Goal: Task Accomplishment & Management: Complete application form

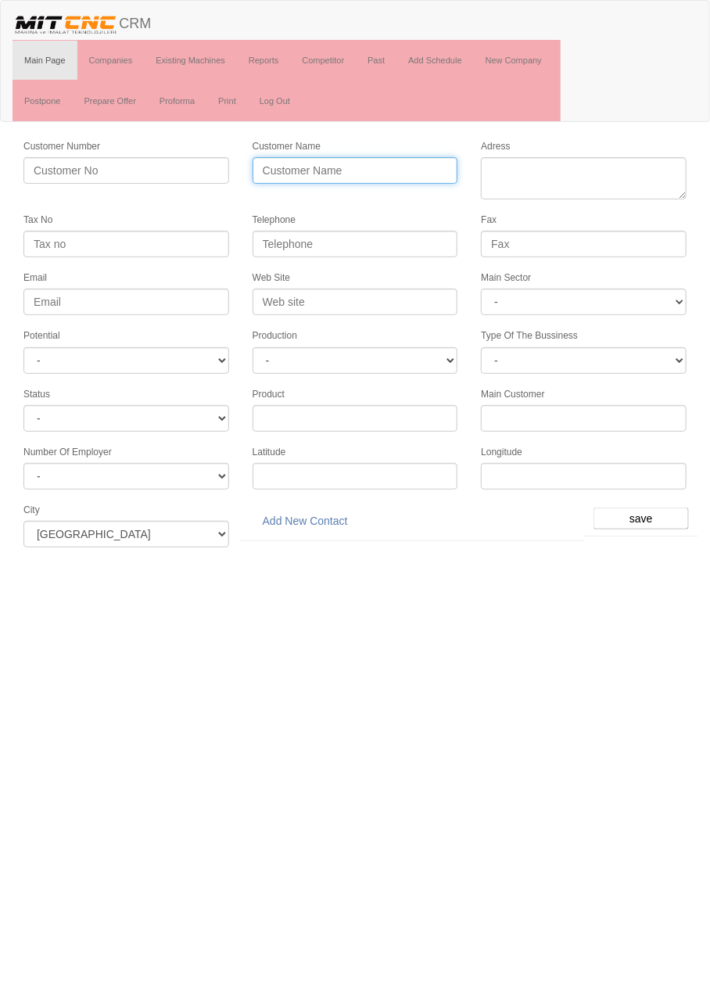
click at [367, 169] on input "Customer Name" at bounding box center [355, 170] width 206 height 27
type input "b"
type input "BERRA OTOMOTİV"
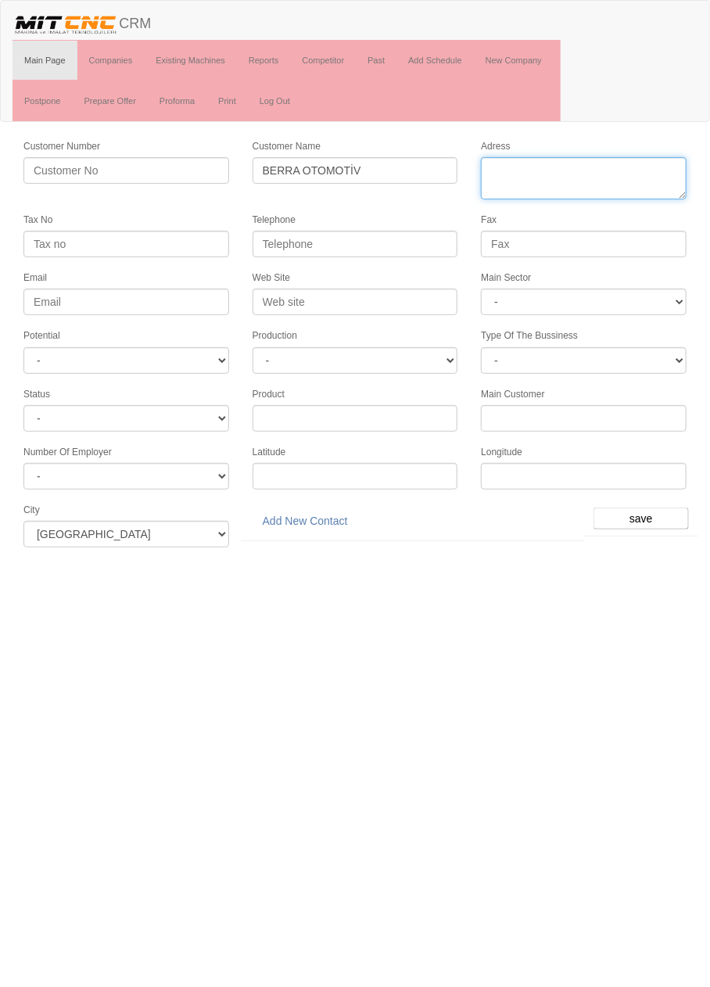
click at [566, 162] on textarea "Adress" at bounding box center [584, 178] width 206 height 42
paste textarea "Fevziçakmak Mah., 10773. Sok., 9E"
type textarea "Fevziçakmak Mah., 10773. Sokak no9 karatay"
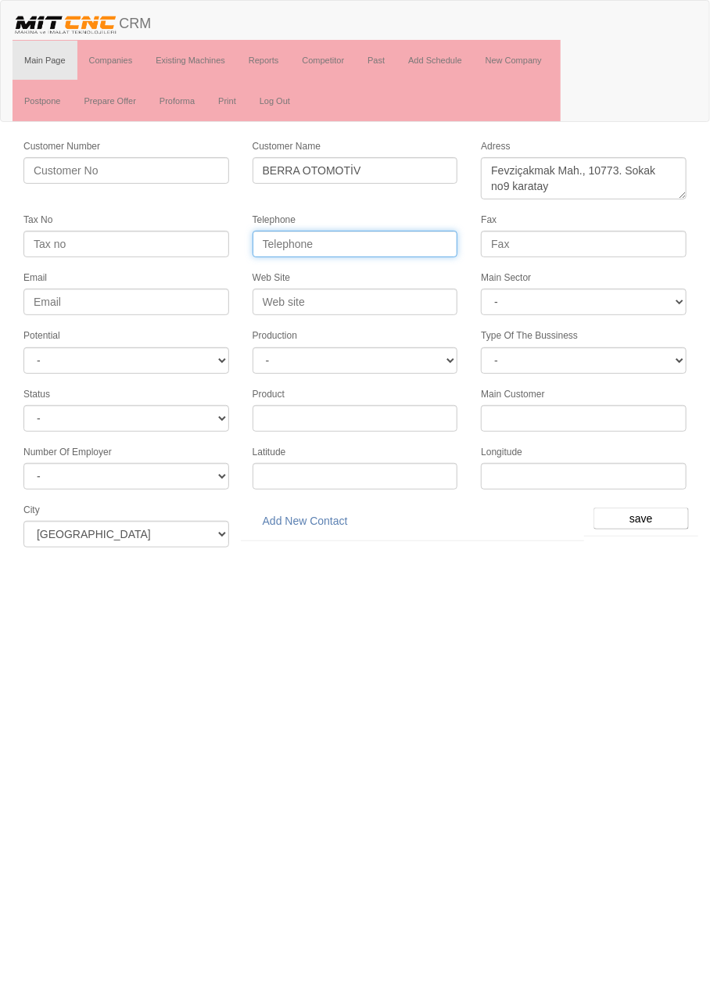
click at [396, 242] on input "Telephone" at bounding box center [355, 244] width 206 height 27
click at [271, 272] on label "Web Site" at bounding box center [271, 277] width 38 height 13
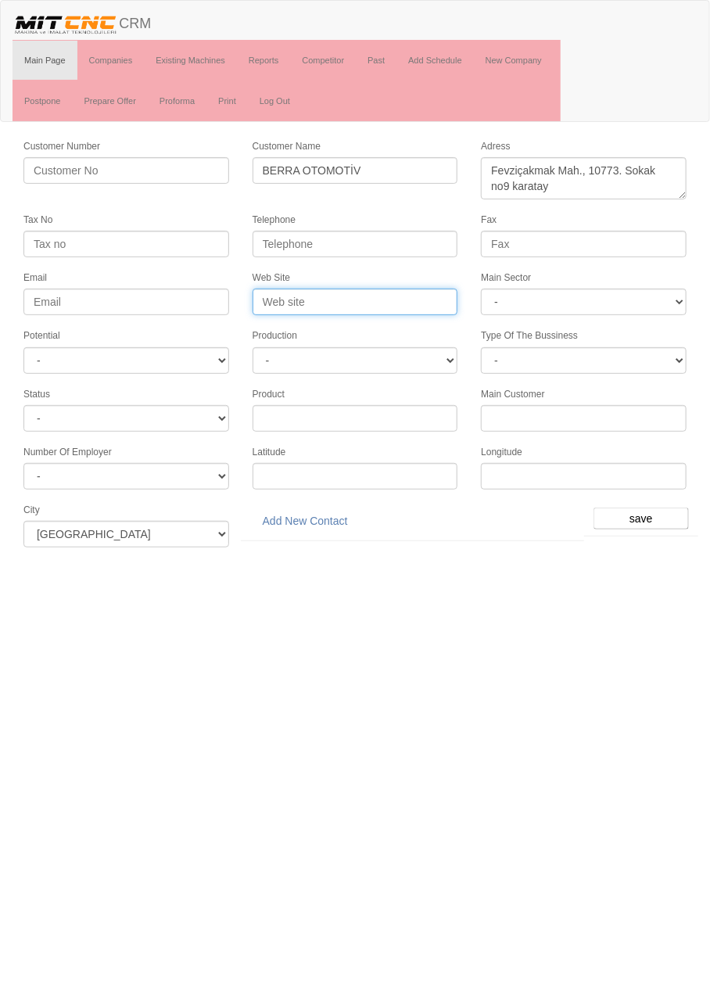
click at [271, 288] on input "Web Site" at bounding box center [355, 301] width 206 height 27
paste input "[EMAIL_ADDRESS][DOMAIN_NAME]"
type input "[EMAIL_ADDRESS][DOMAIN_NAME]"
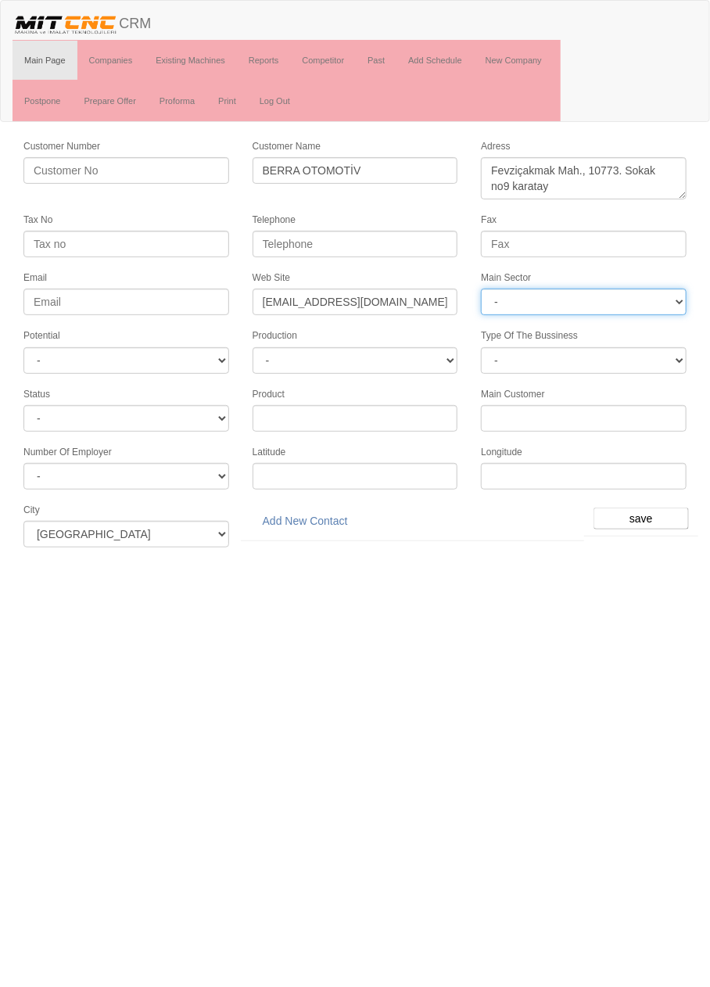
click at [610, 296] on select "- DIE MOLD MACHINERY DEFENCE ELECTRICAL COMPONENTS MEDICAL TOOL MANUFACTURING J…" at bounding box center [584, 301] width 206 height 27
select select "370"
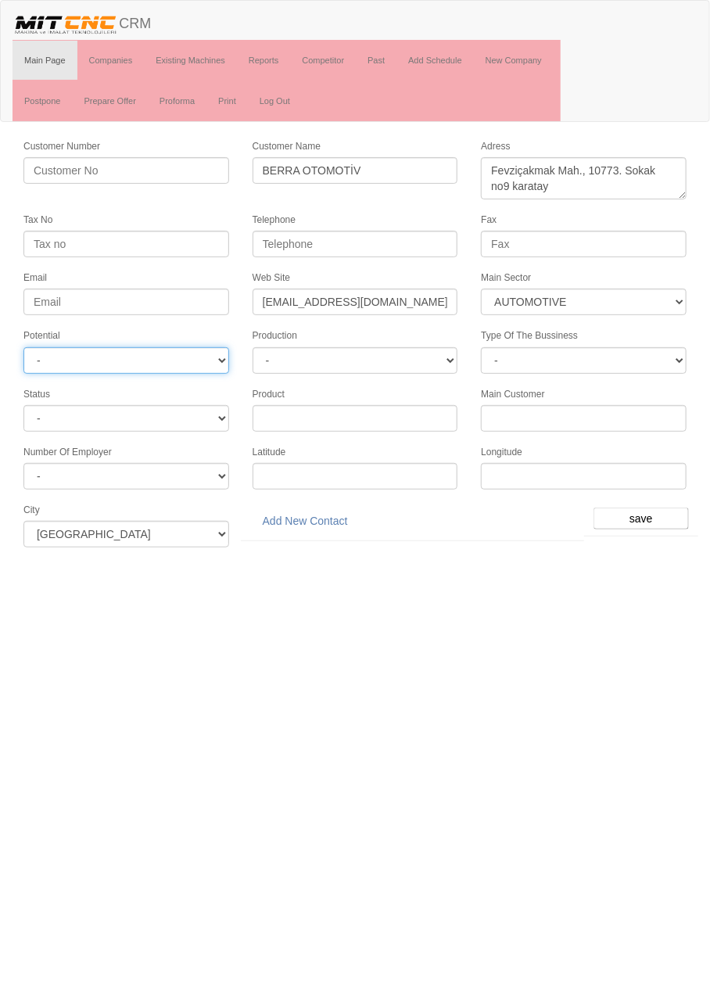
click at [192, 356] on select "- A1 A2 A3 B1 B2 B3 C1 C2 C3" at bounding box center [126, 360] width 206 height 27
select select "6"
click at [647, 509] on input "save" at bounding box center [640, 518] width 95 height 22
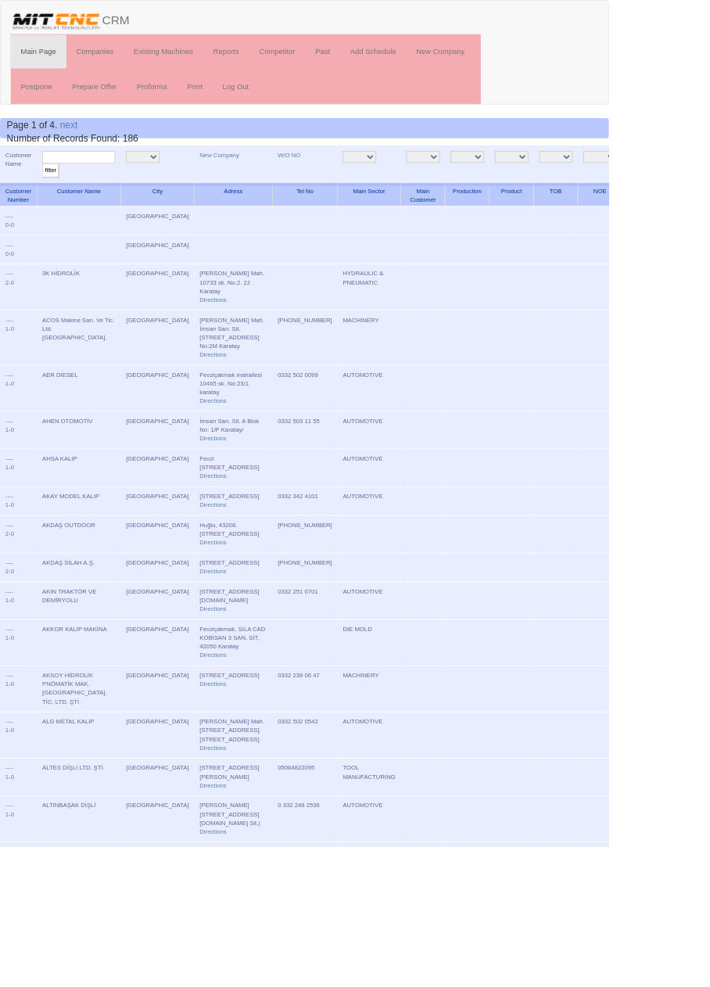
click at [104, 180] on input "text" at bounding box center [91, 183] width 85 height 15
type input "berra"
click at [49, 191] on input "filter" at bounding box center [59, 199] width 20 height 16
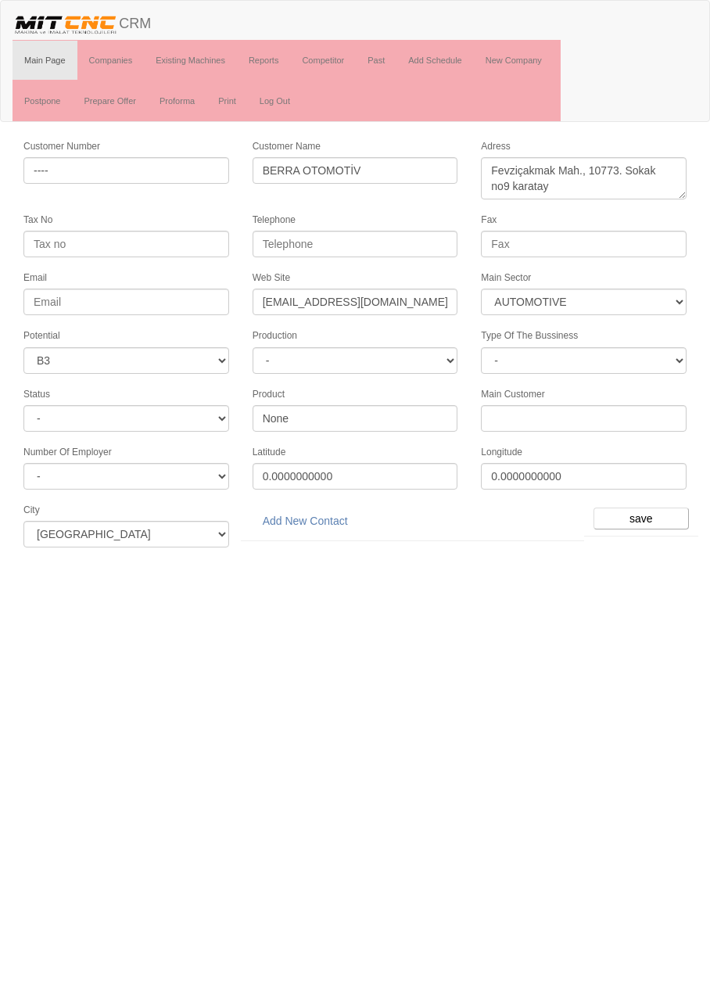
select select "370"
select select "6"
click at [315, 511] on link "Add New Contact" at bounding box center [305, 520] width 106 height 27
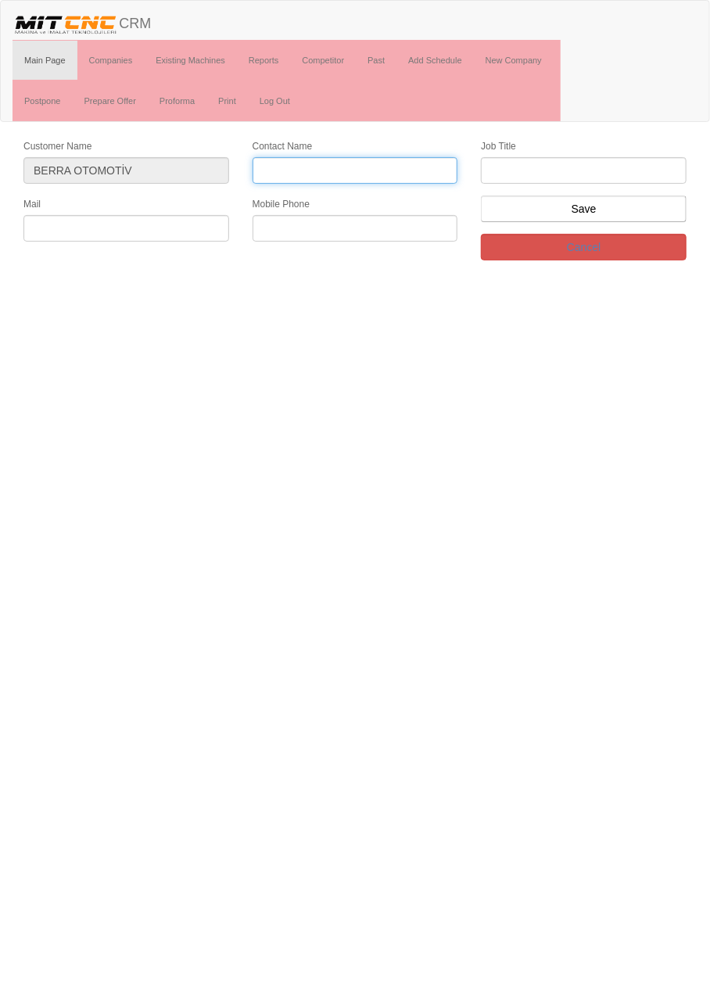
click at [399, 163] on input "Contact Name" at bounding box center [355, 170] width 206 height 27
type input "[PERSON_NAME] Can"
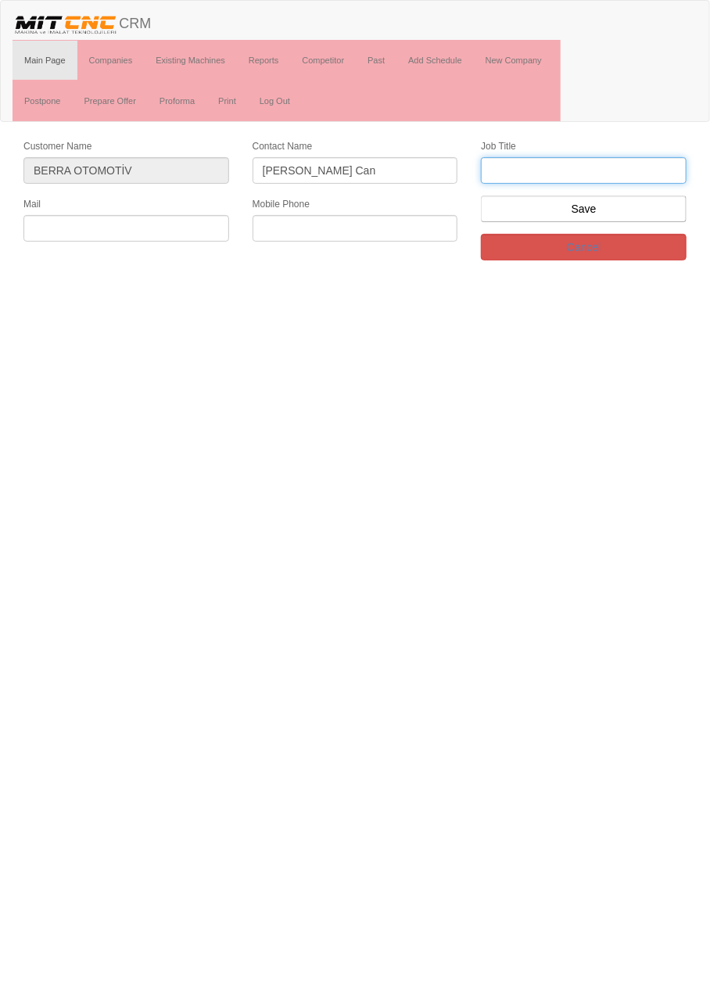
click at [610, 166] on input "text" at bounding box center [584, 170] width 206 height 27
type input "Firma Sahibi"
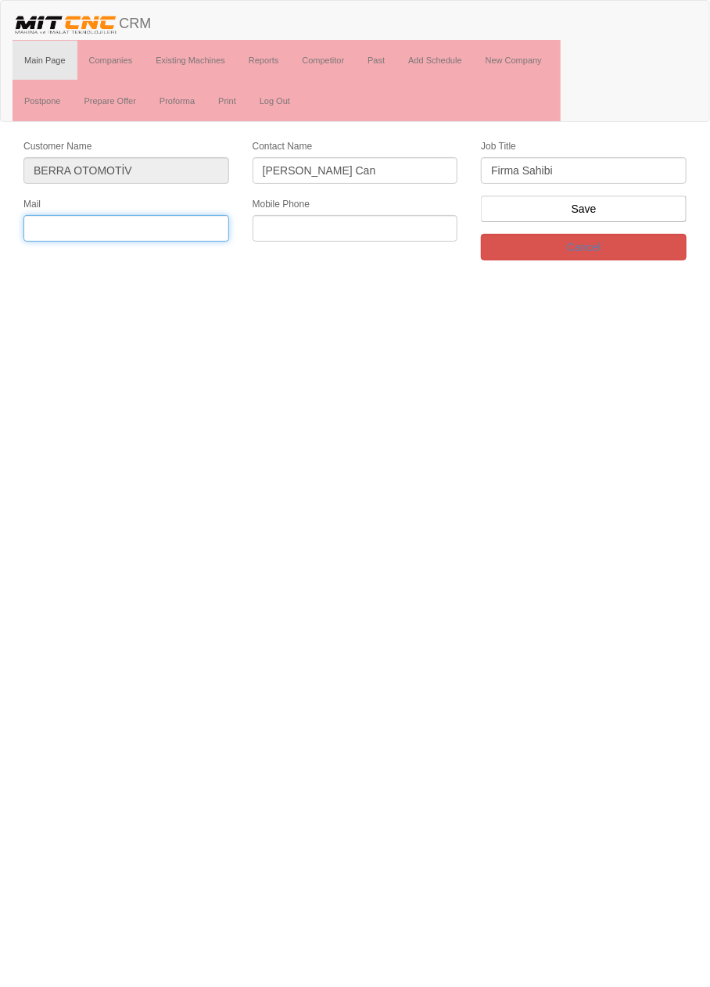
click at [182, 219] on input "text" at bounding box center [126, 228] width 206 height 27
paste input "[EMAIL_ADDRESS][DOMAIN_NAME]"
type input "[EMAIL_ADDRESS][DOMAIN_NAME]"
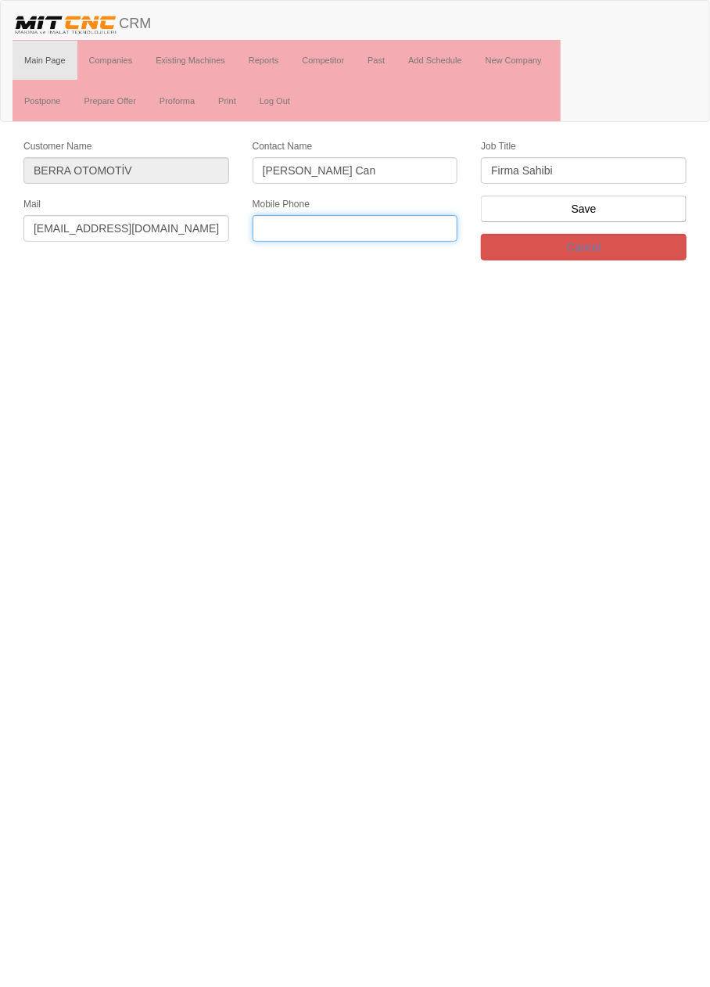
click at [391, 227] on input "text" at bounding box center [355, 228] width 206 height 27
paste input "0505 220 05 20"
click at [323, 228] on input "0505 220 05 20" at bounding box center [355, 228] width 206 height 27
type input "0505 220 0520"
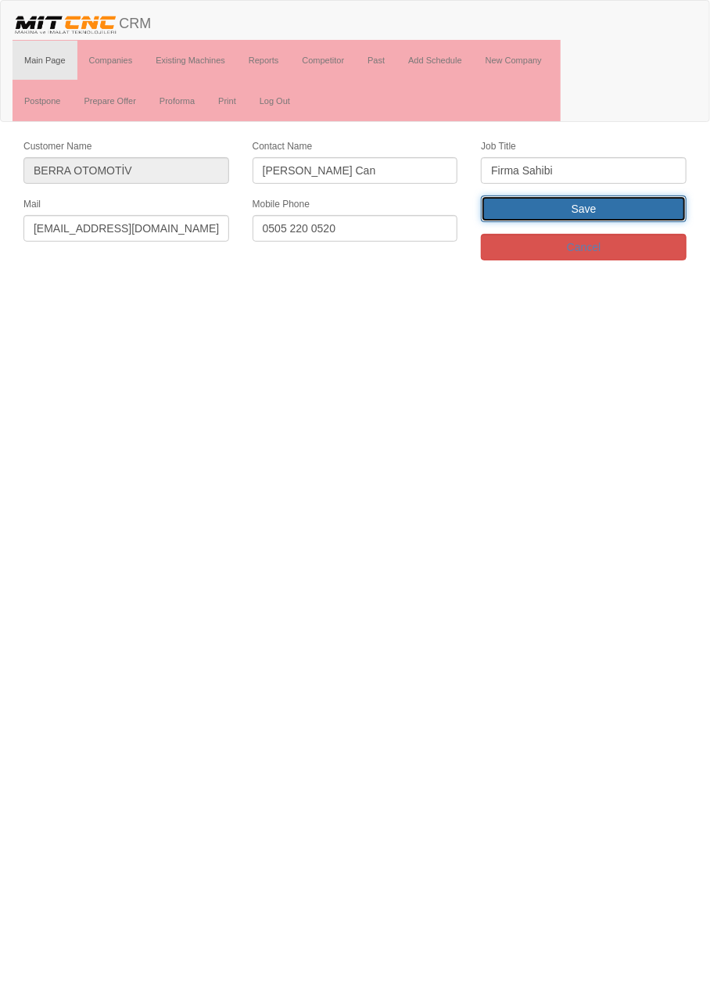
click at [640, 207] on input "Save" at bounding box center [584, 208] width 206 height 27
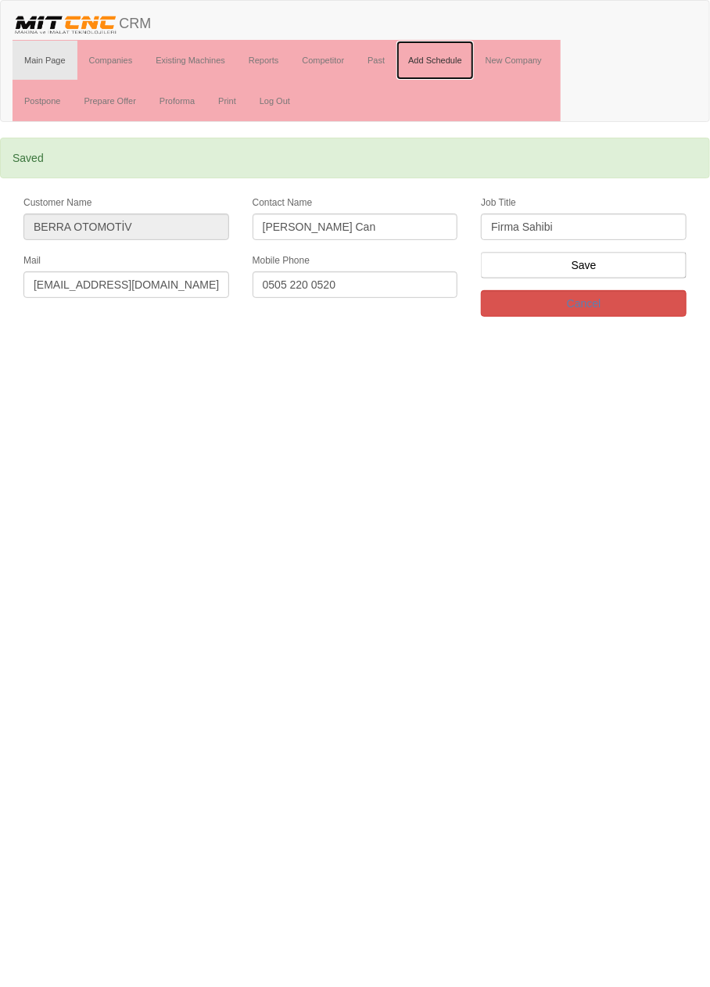
click at [449, 58] on link "Add Schedule" at bounding box center [434, 60] width 77 height 39
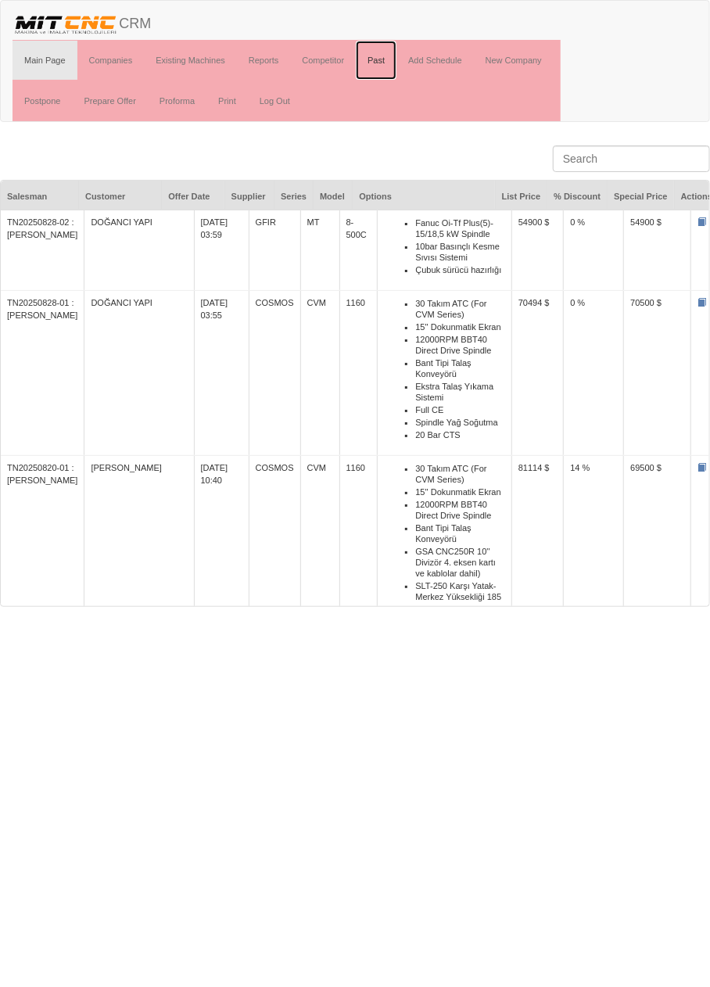
click at [380, 59] on link "Past" at bounding box center [376, 60] width 41 height 39
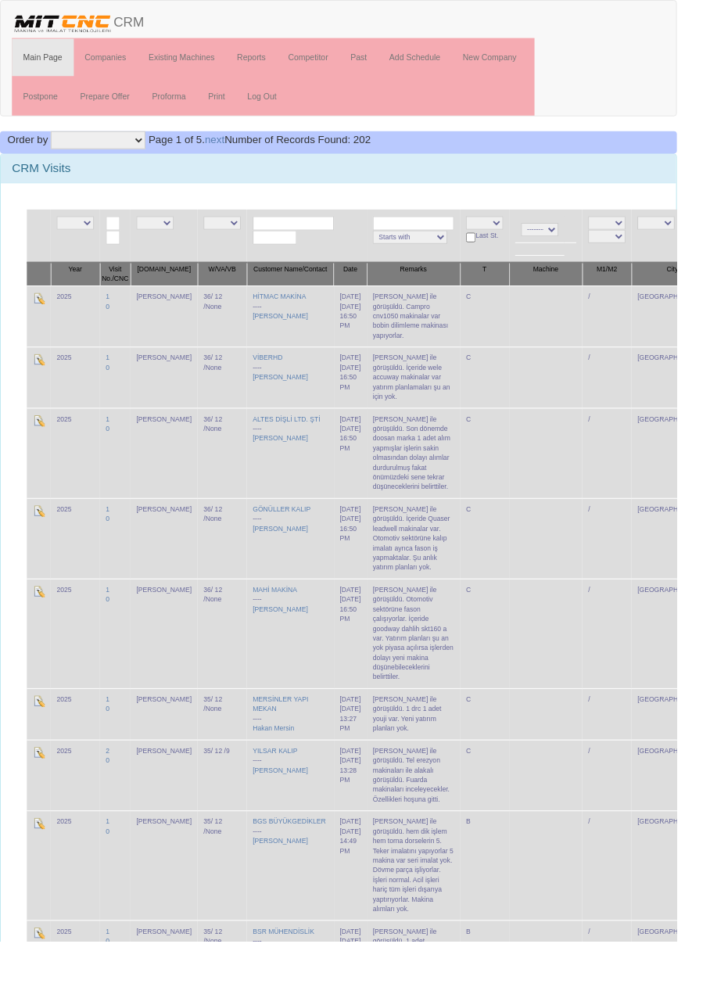
click at [313, 227] on input "text" at bounding box center [307, 234] width 85 height 15
type input "Dese"
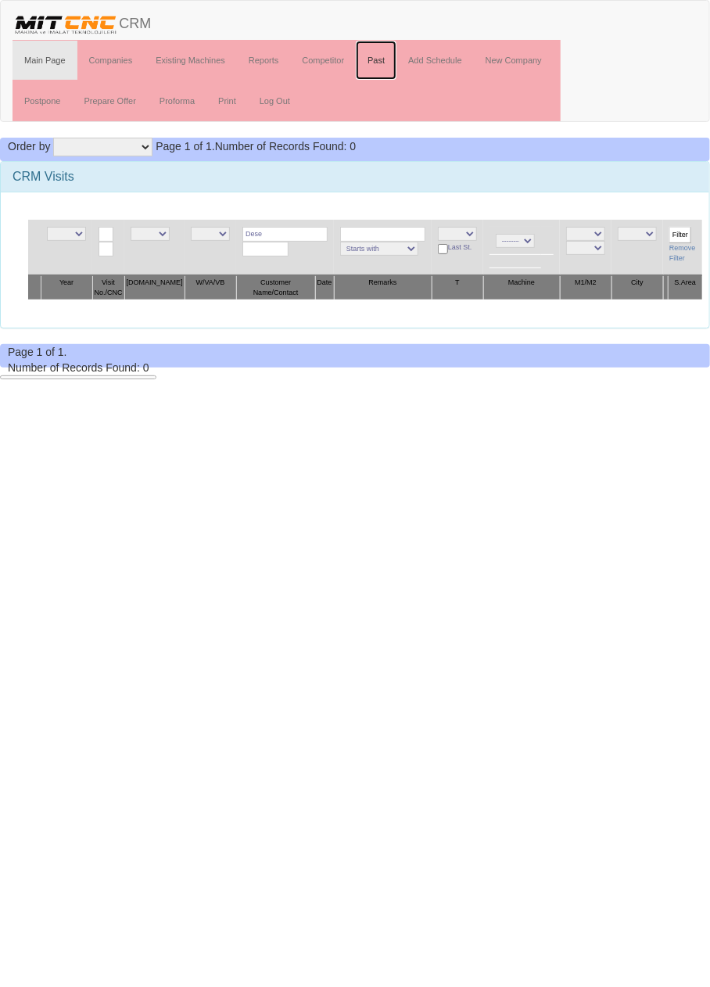
click at [384, 62] on link "Past" at bounding box center [376, 60] width 41 height 39
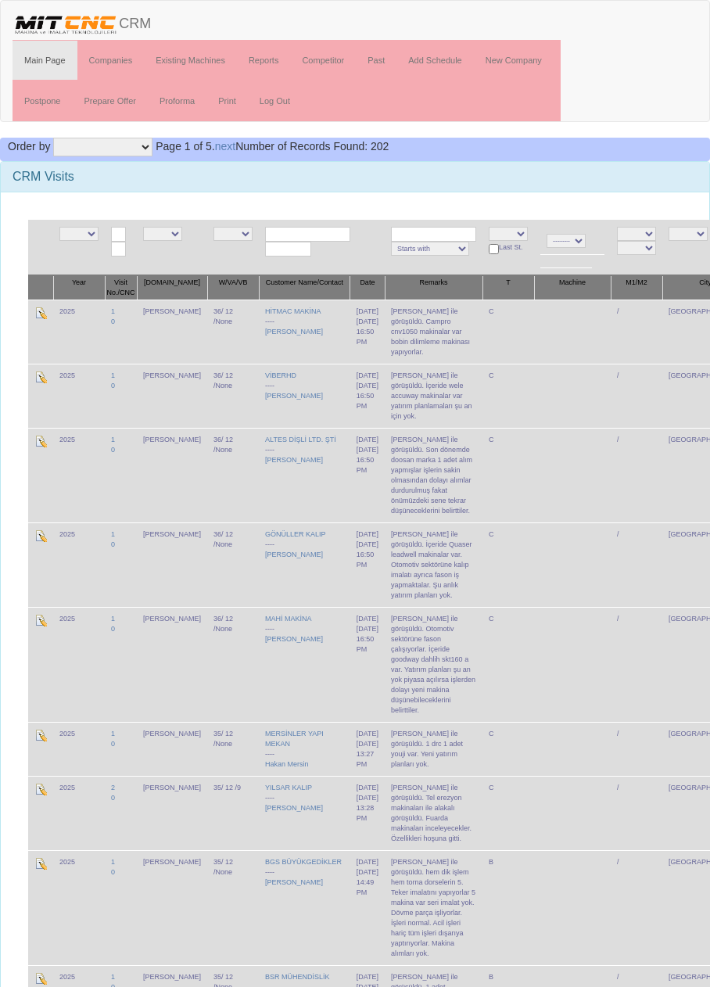
click at [308, 231] on input "text" at bounding box center [307, 234] width 85 height 15
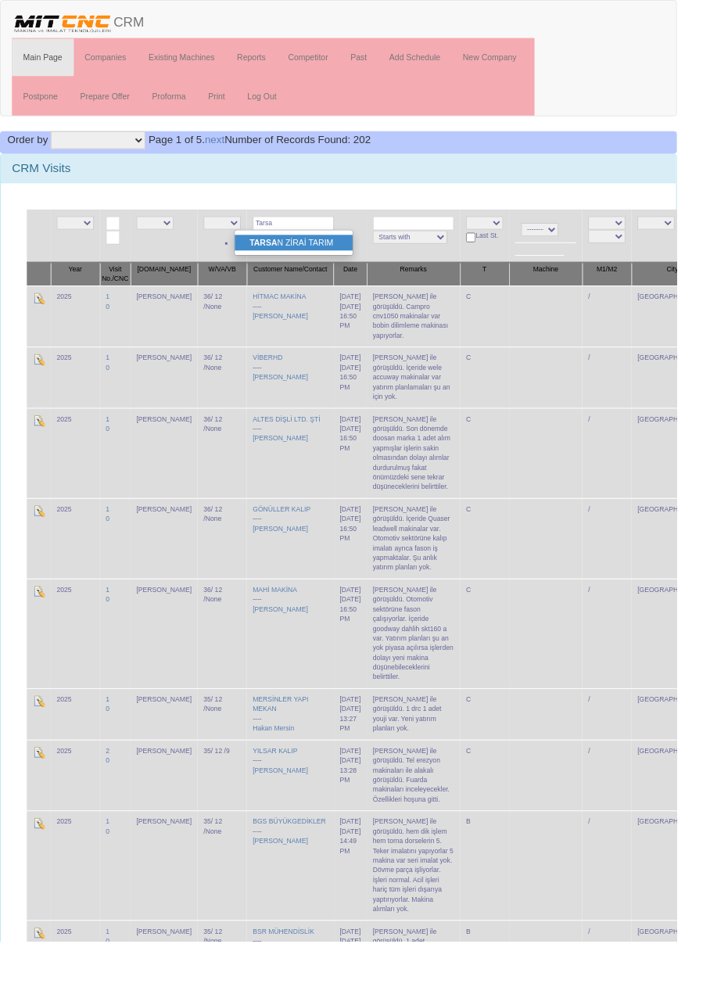
click at [335, 256] on link "TARSA N ZİRAİ TARIM" at bounding box center [308, 254] width 124 height 17
type input "TARSAN ZİRAİ TARIM"
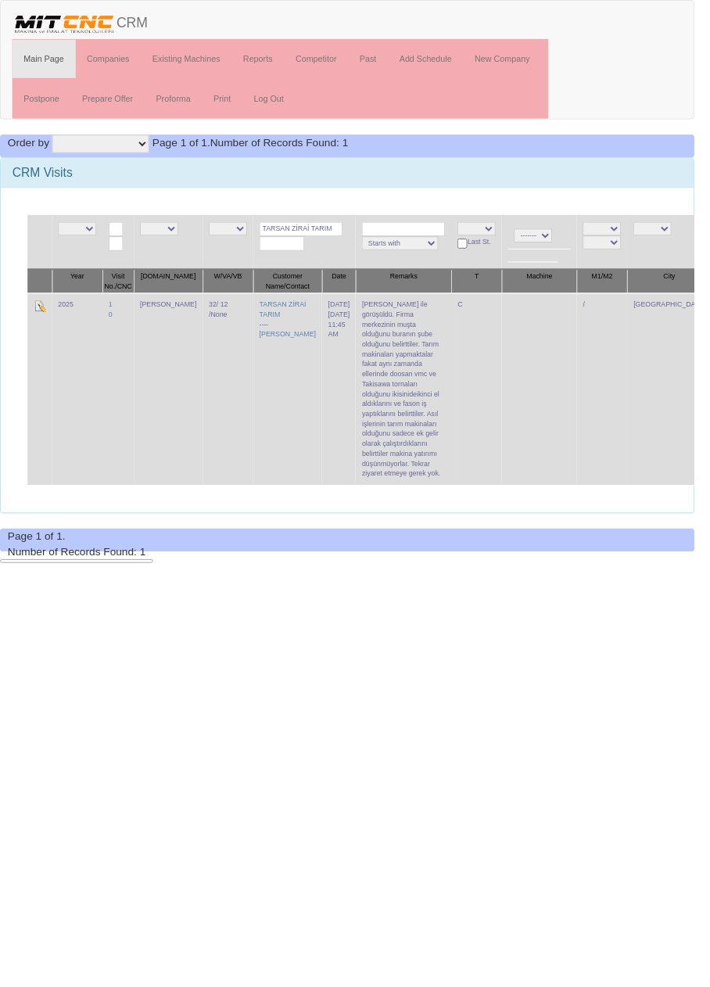
click at [315, 231] on input "TARSAN ZİRAİ TARIM" at bounding box center [307, 234] width 85 height 15
type input "TARSA"
type input "Koçlar"
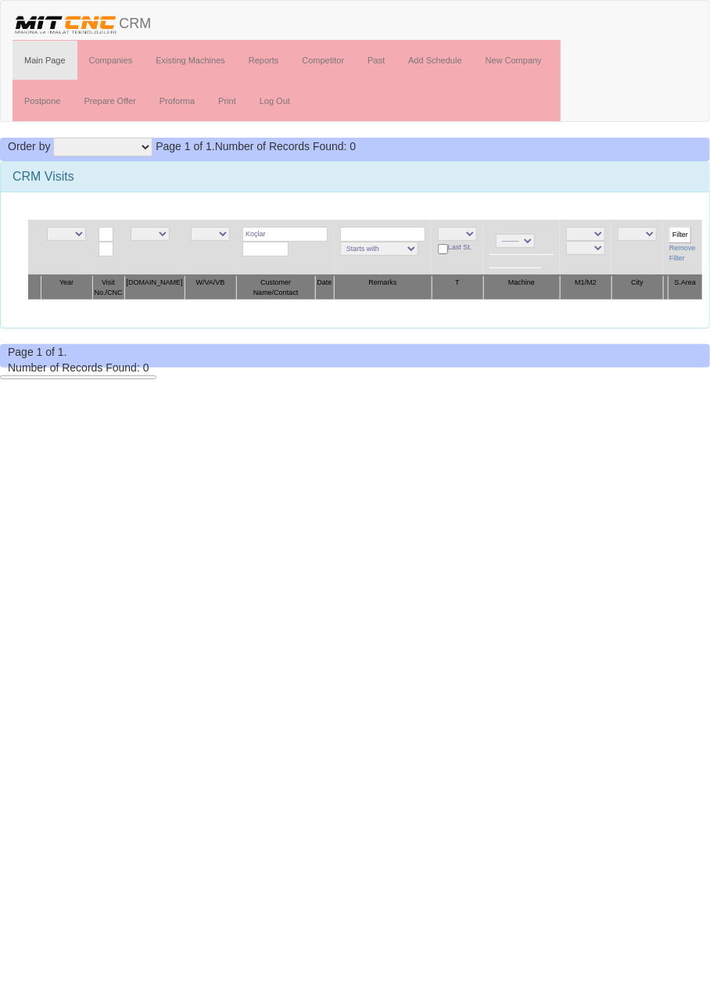
click at [299, 231] on input "Koçlar" at bounding box center [284, 234] width 85 height 15
click at [338, 255] on link "KOÇL AR OTOMOTİV YEDE" at bounding box center [304, 254] width 141 height 17
type input "KOÇLAR OTOMOTİV YEDE"
click at [669, 230] on input "Filter" at bounding box center [680, 235] width 22 height 16
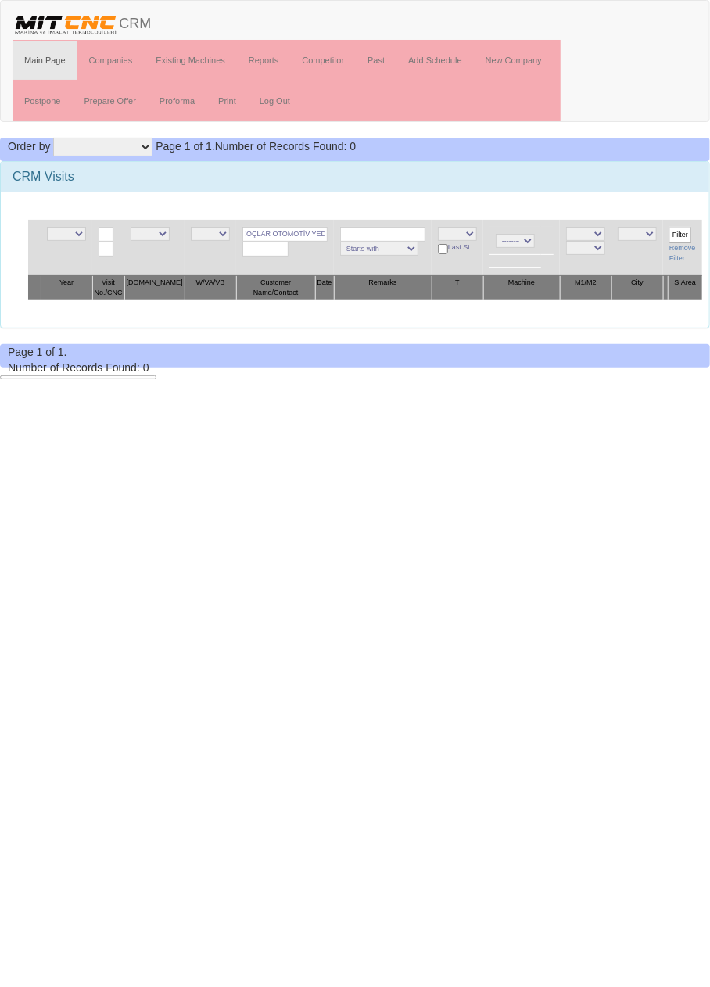
scroll to position [0, 0]
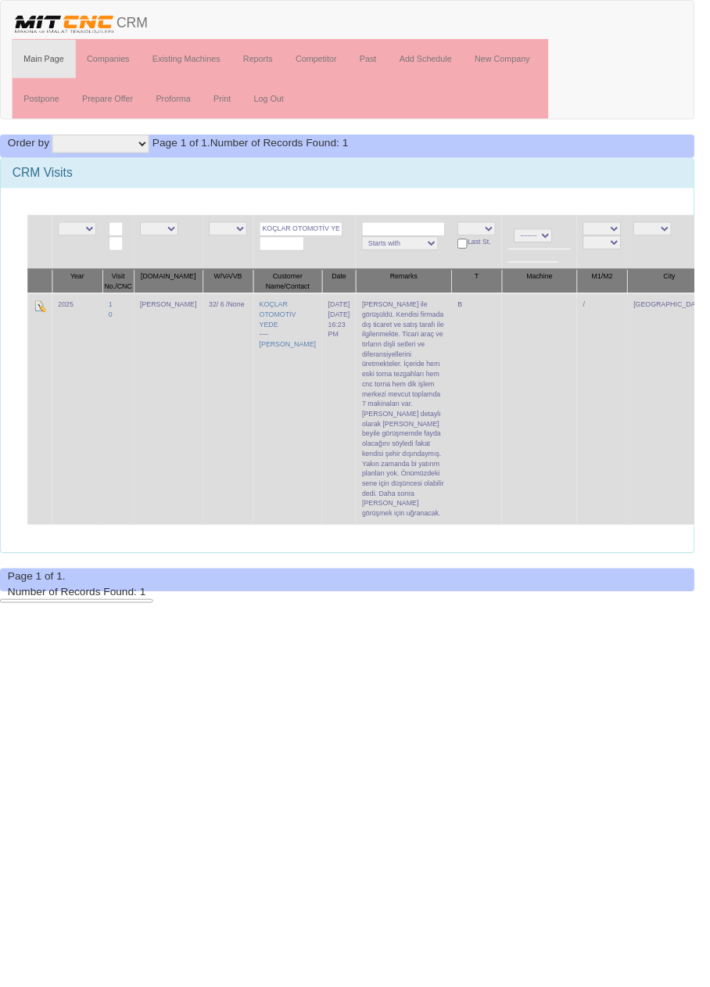
click at [316, 236] on input "KOÇLAR OTOMOTİV YEDE" at bounding box center [307, 234] width 85 height 15
type input "KOÇLAR"
click at [342, 254] on link "DAVA SLI OTOMOTİV" at bounding box center [308, 254] width 124 height 17
type input "DAVASLI OTOMOTİV"
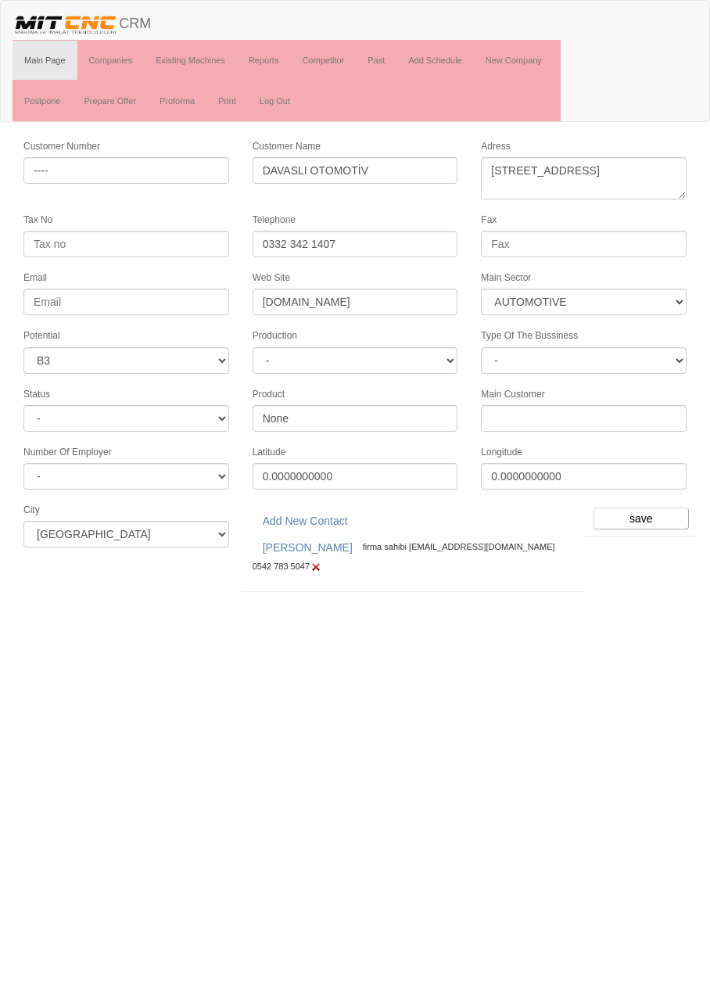
select select "370"
select select "6"
click at [648, 507] on input "save" at bounding box center [640, 518] width 95 height 22
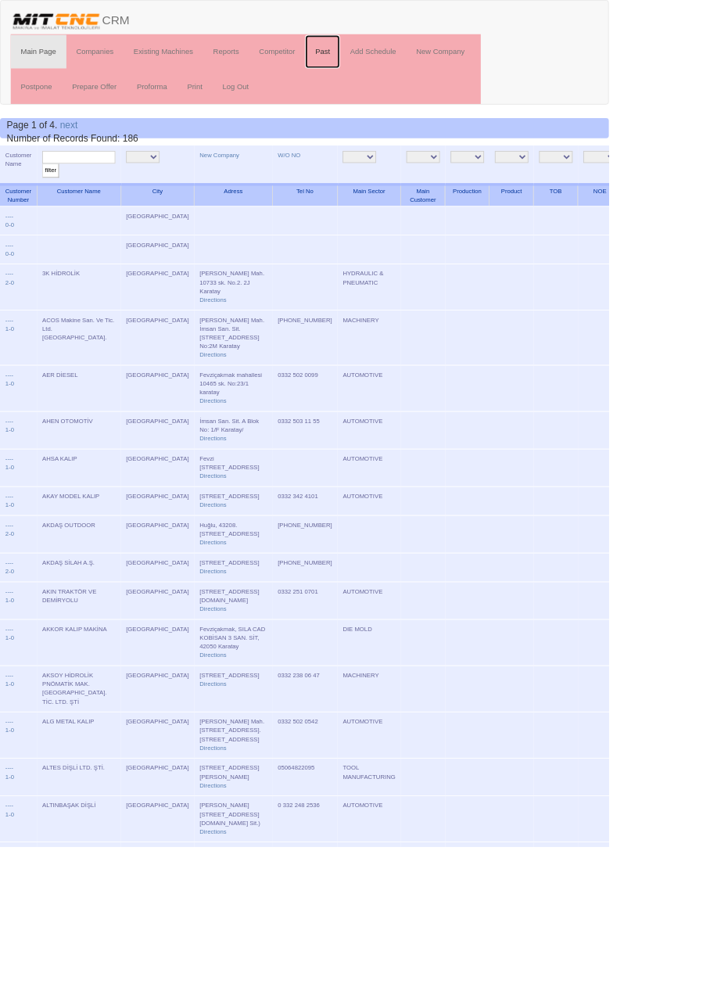
click at [384, 58] on link "Past" at bounding box center [376, 60] width 41 height 39
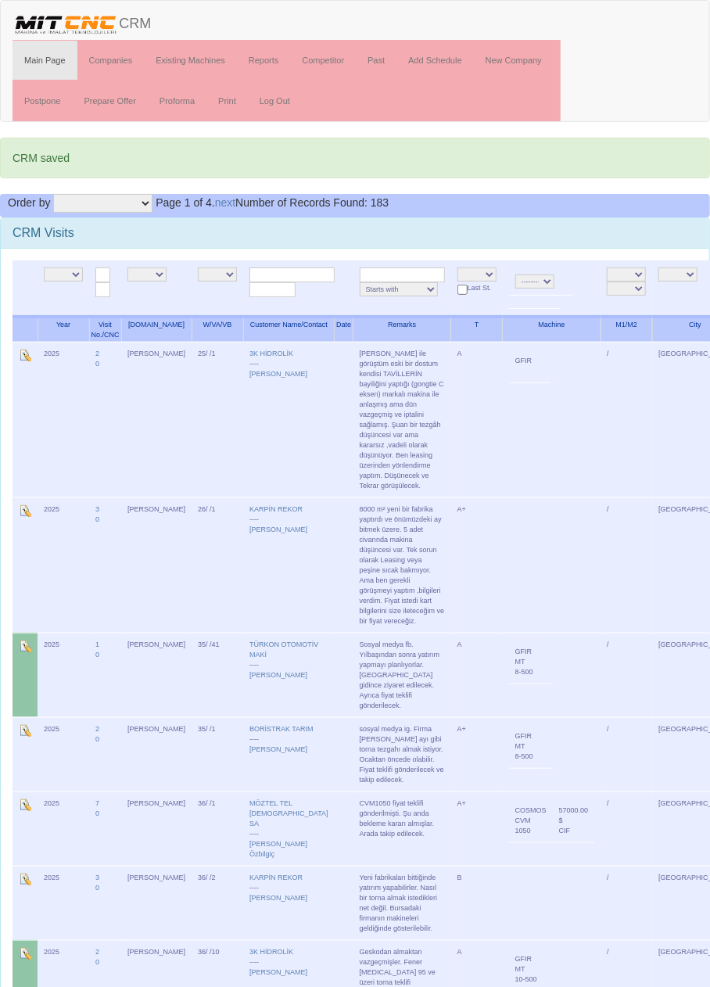
click at [298, 271] on input "text" at bounding box center [291, 274] width 85 height 15
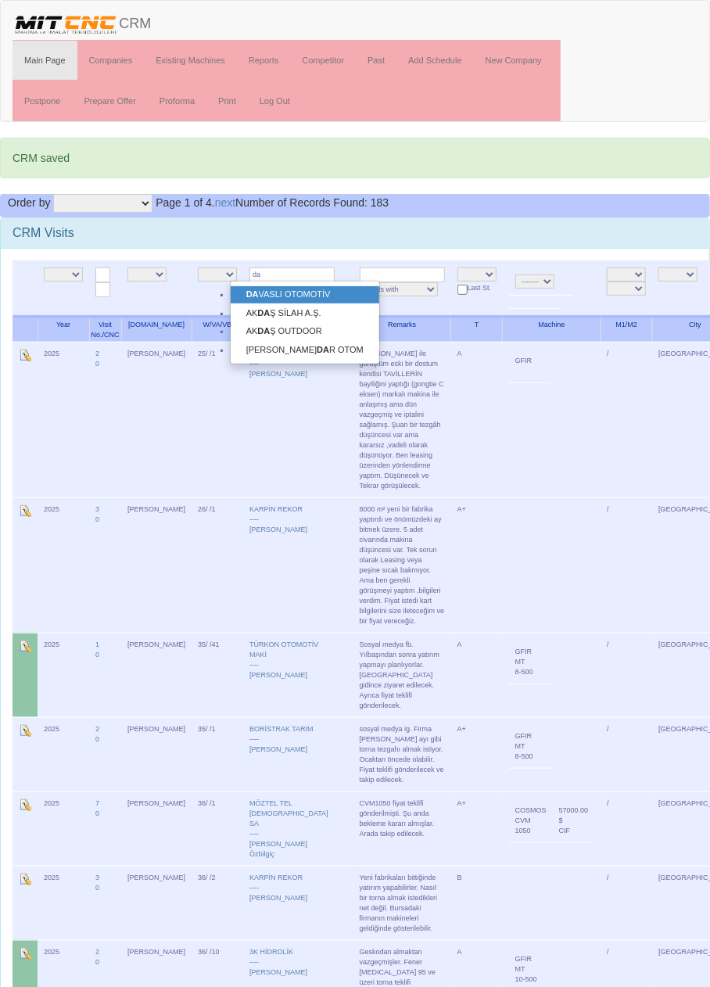
click at [323, 294] on link "DA VASLI OTOMOTİV" at bounding box center [305, 294] width 149 height 17
type input "DAVASLI OTOMOTİV"
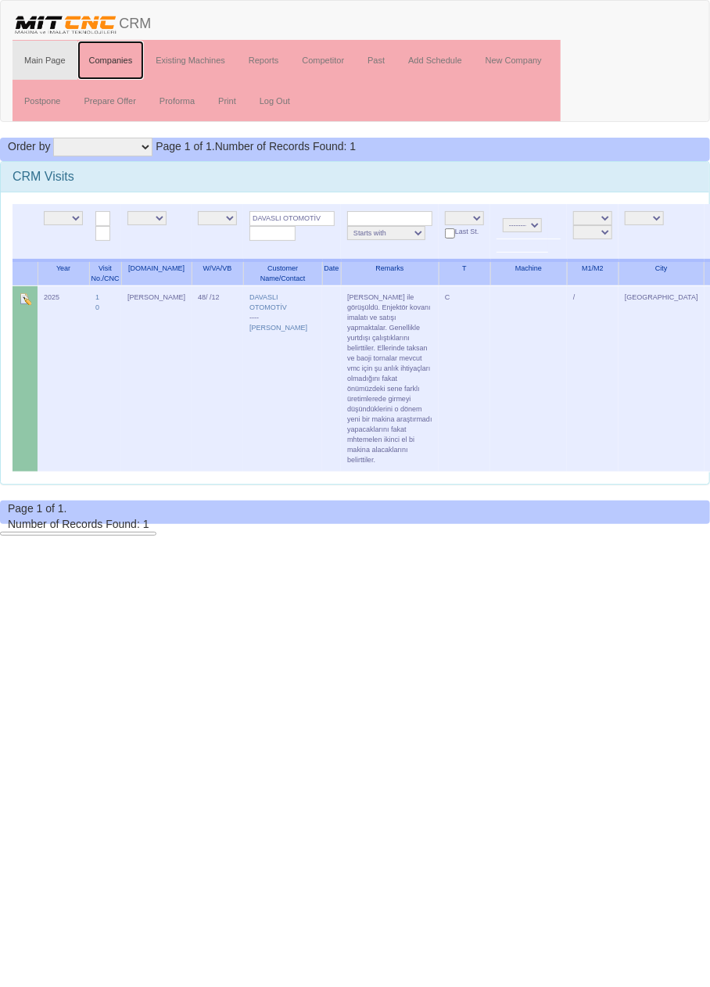
click at [125, 59] on link "Companies" at bounding box center [110, 60] width 67 height 39
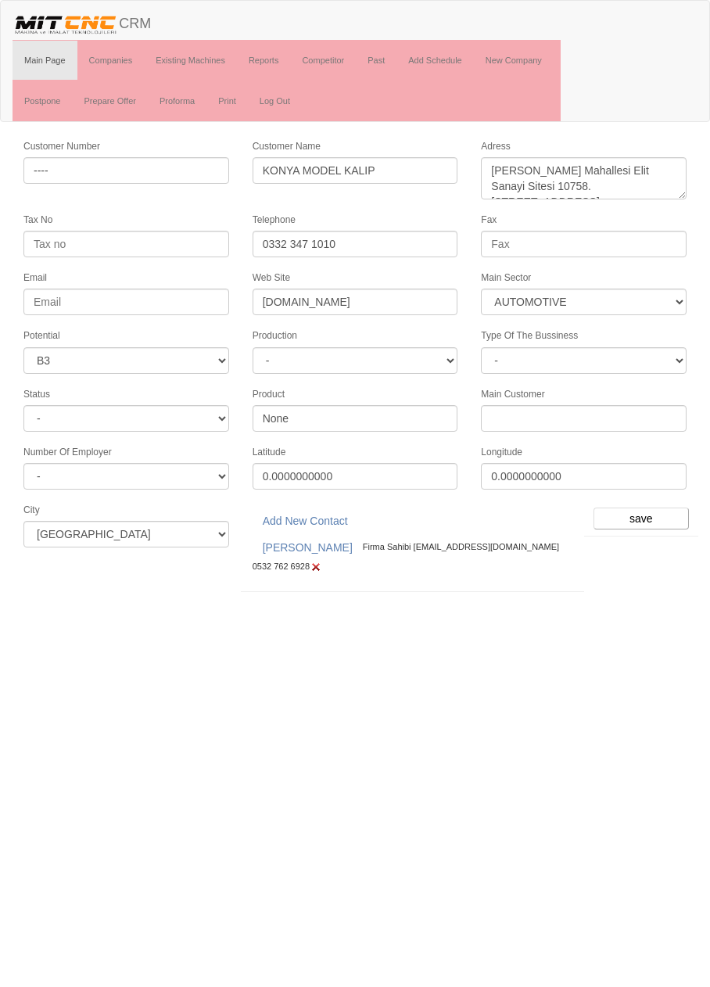
select select "370"
select select "6"
click at [630, 512] on input "save" at bounding box center [640, 518] width 95 height 22
select select "370"
select select "6"
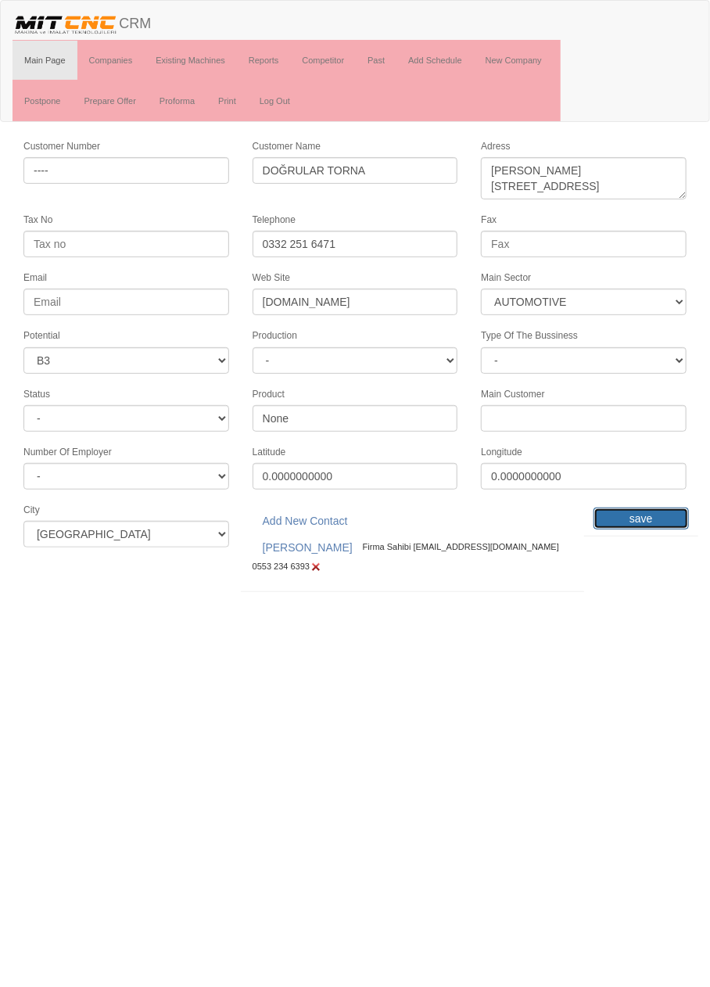
click at [639, 507] on input "save" at bounding box center [640, 518] width 95 height 22
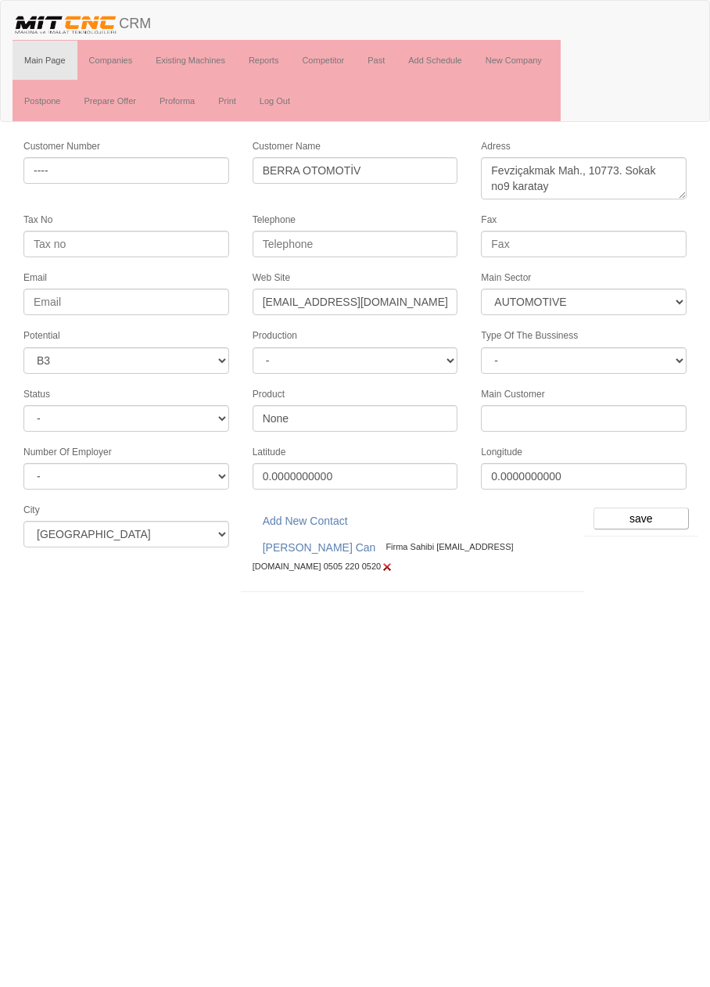
select select "370"
select select "6"
click at [639, 507] on input "save" at bounding box center [640, 518] width 95 height 22
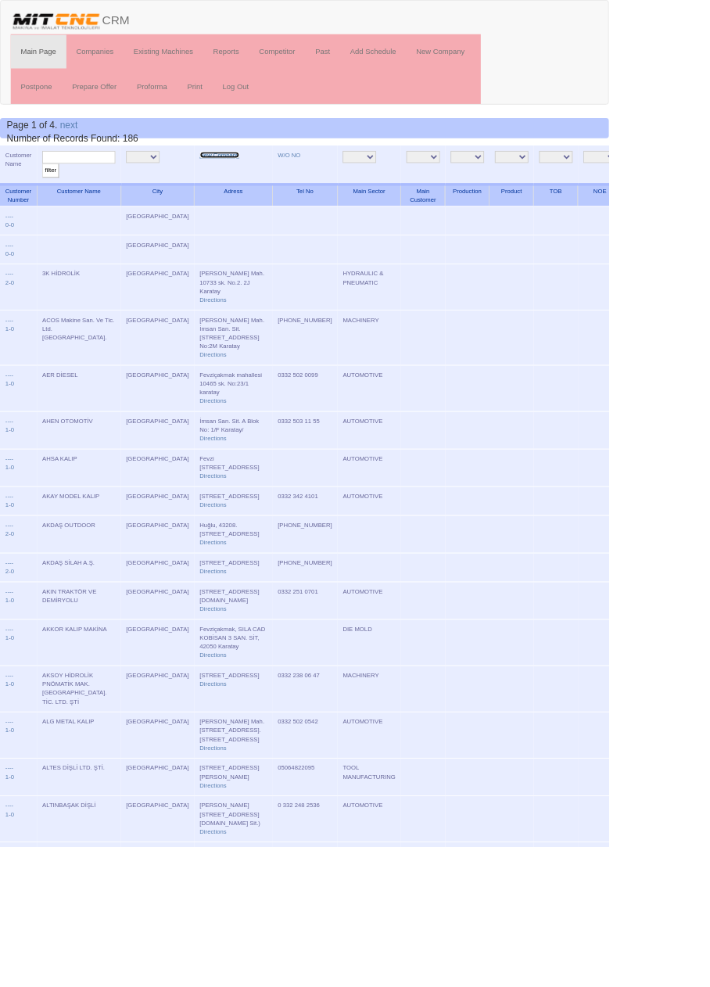
click at [233, 177] on link "New Company" at bounding box center [256, 181] width 46 height 8
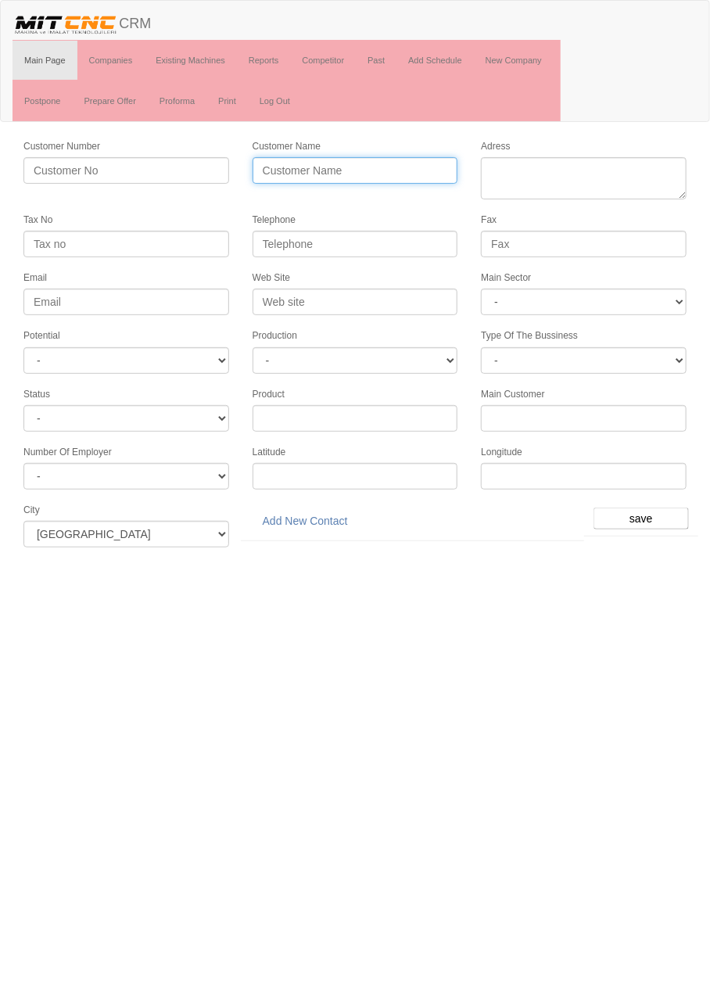
click at [416, 167] on input "Customer Name" at bounding box center [355, 170] width 206 height 27
type input "ALLFABE ENDÜSTRİYEL KALIP"
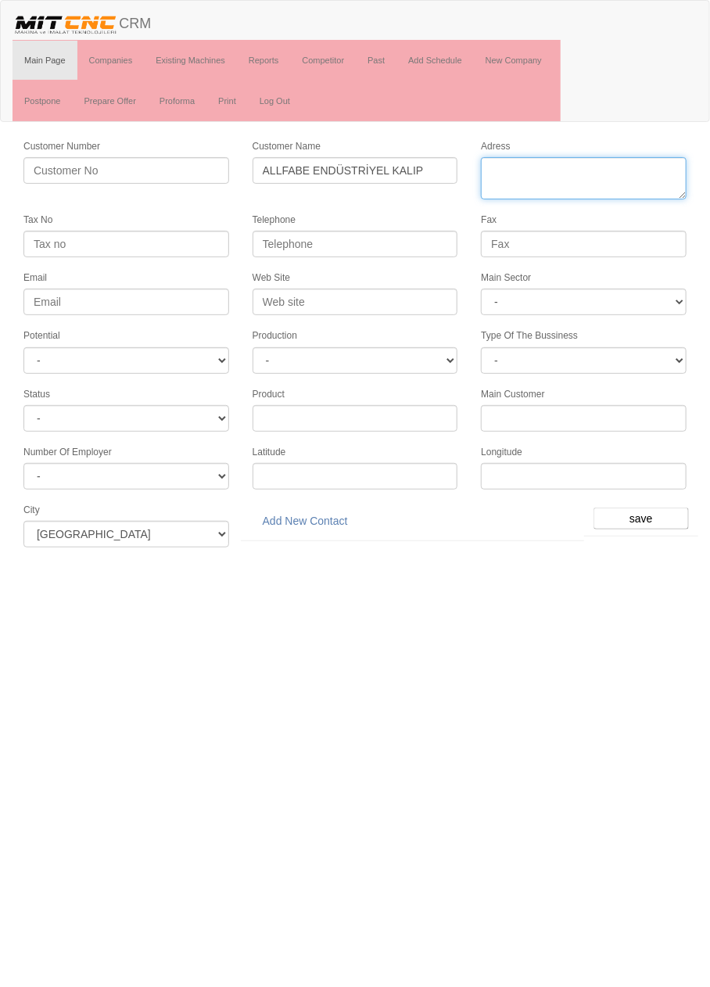
click at [622, 170] on textarea "Adress" at bounding box center [584, 178] width 206 height 42
paste textarea "Fevziçakmak Mah. Sıla Cad. Kobisan 3 Sanayi Sitesi No:73 D Karatay"
type textarea "Fevziçakmak Mah. Sıla Cad. Kobisan 3 Sanayi Sitesi No:73 D Karatay"
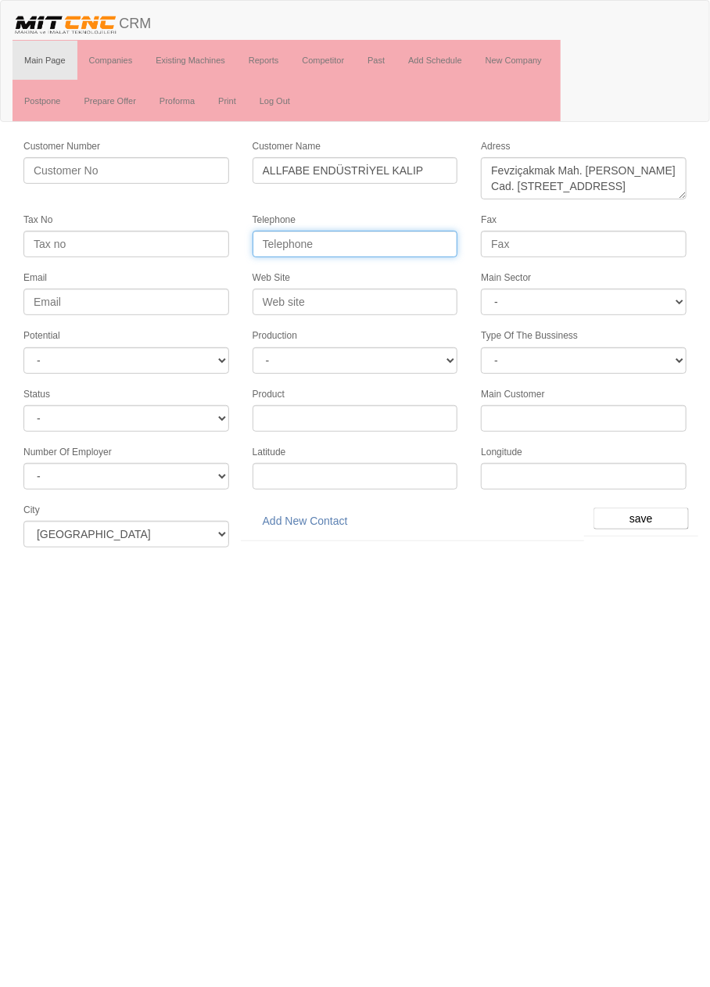
click at [420, 240] on input "Telephone" at bounding box center [355, 244] width 206 height 27
paste input "0 332 346 33 55"
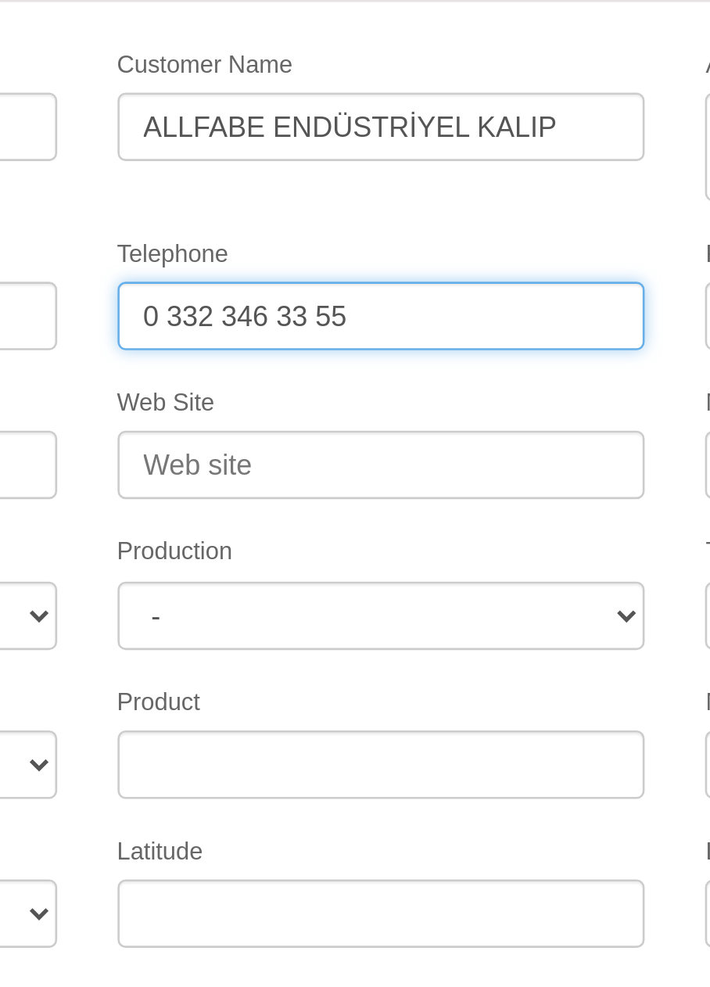
click at [334, 242] on input "0 332 346 33 55" at bounding box center [355, 244] width 206 height 27
click at [331, 245] on input "0 332 346 33 55" at bounding box center [355, 244] width 206 height 27
type input "0 332 346 3355"
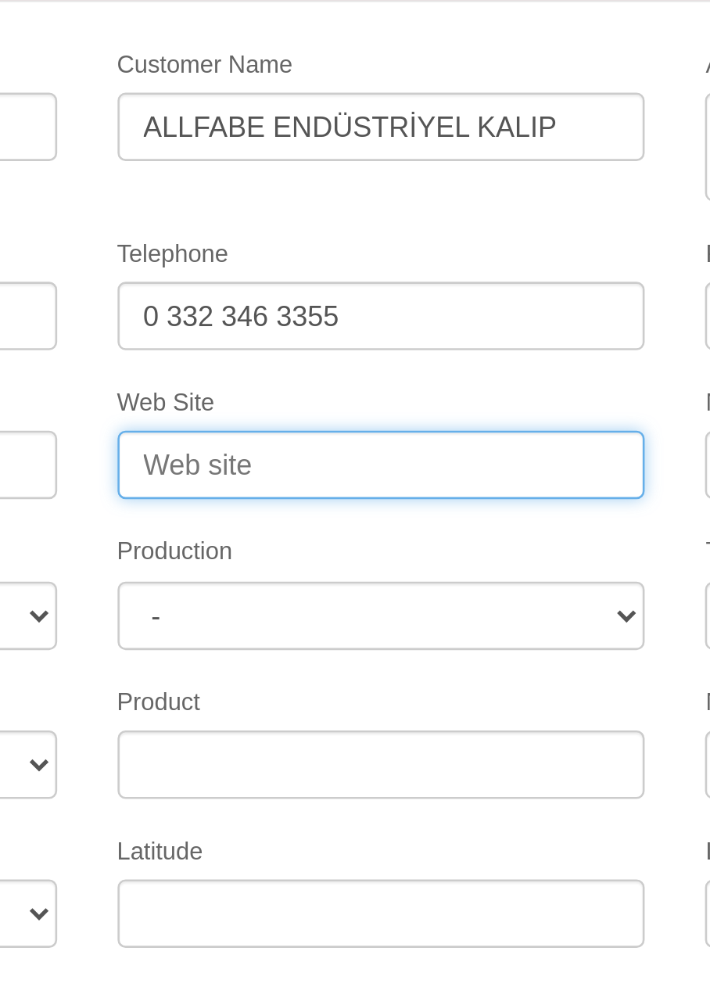
click at [348, 300] on input "Web Site" at bounding box center [355, 301] width 206 height 27
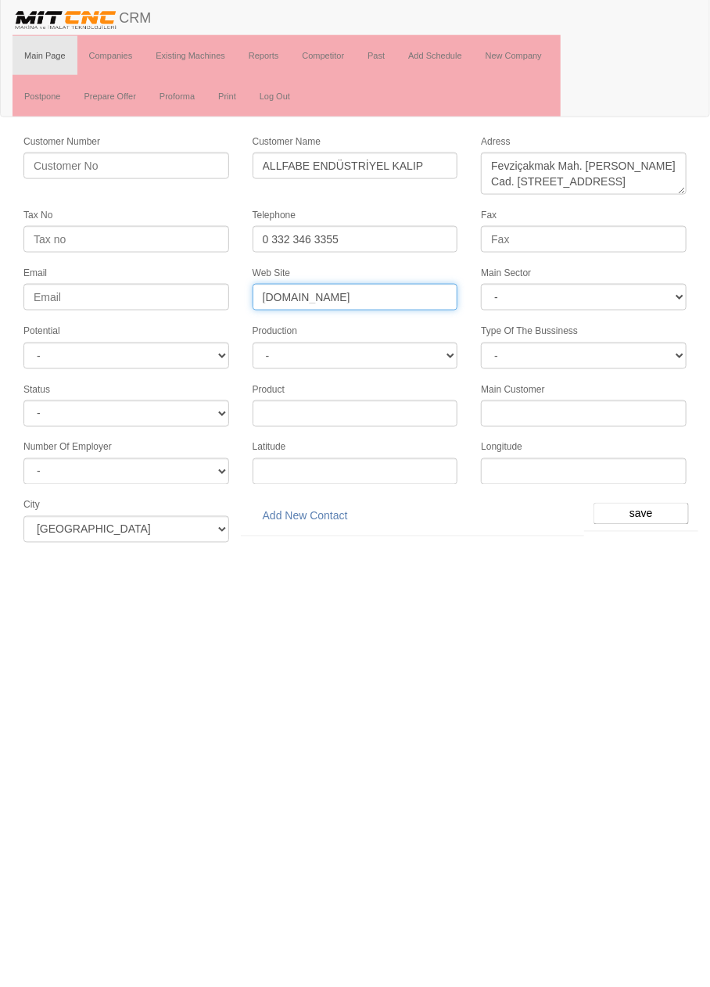
type input "www.allfabe.com"
click at [652, 301] on select "- DIE MOLD MACHINERY DEFENCE ELECTRICAL COMPONENTS MEDICAL TOOL MANUFACTURING J…" at bounding box center [584, 301] width 206 height 27
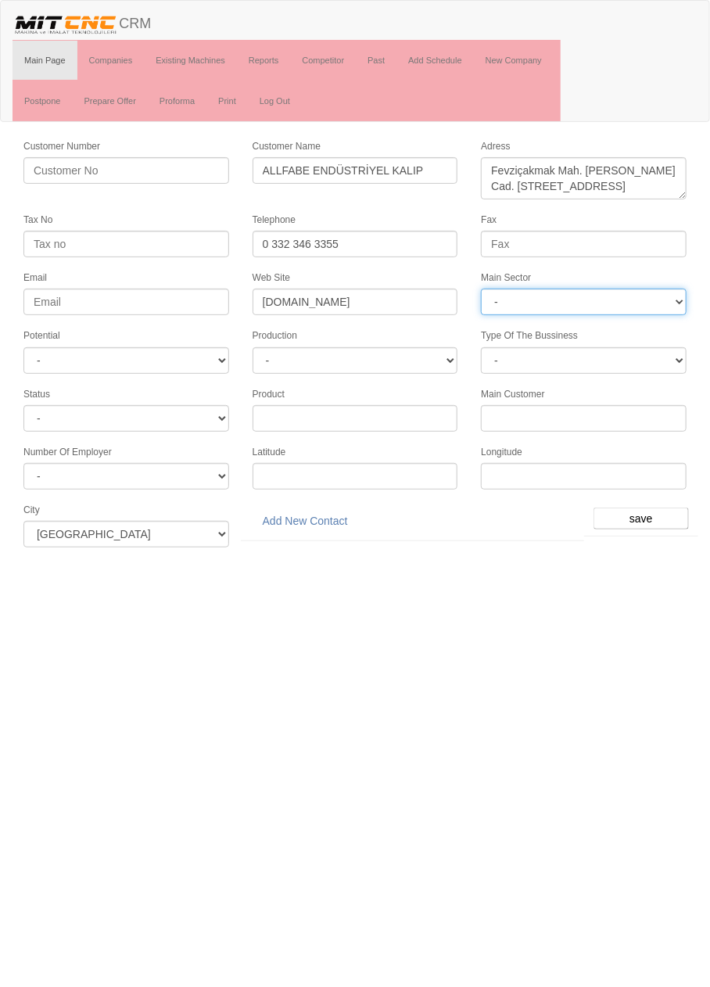
select select "370"
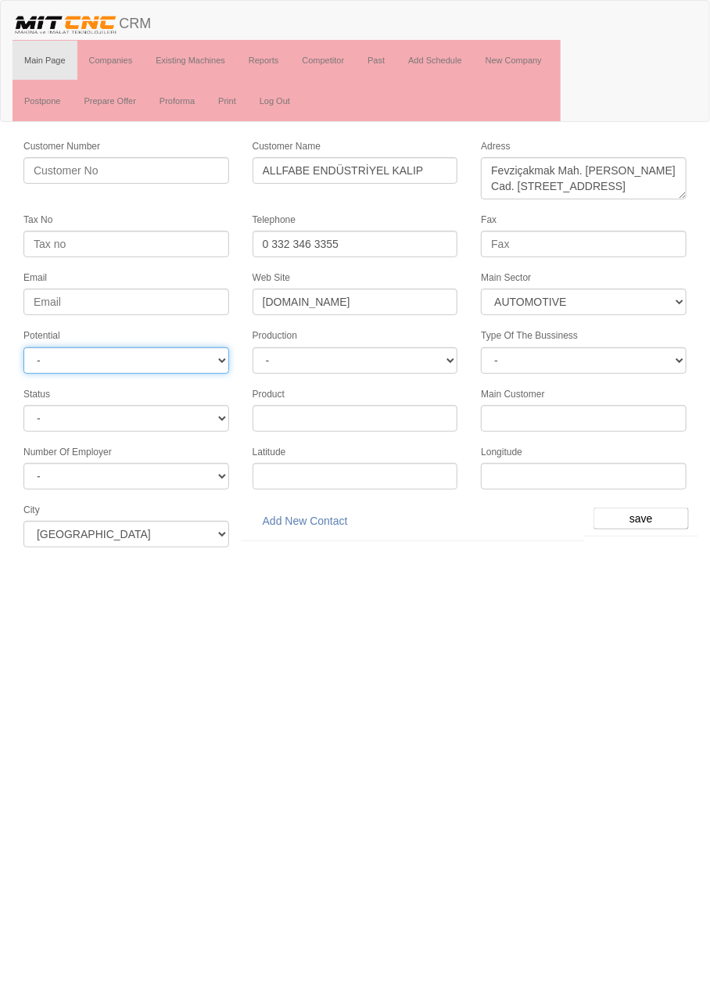
click at [211, 353] on select "- A1 A2 A3 B1 B2 B3 C1 C2 C3" at bounding box center [126, 360] width 206 height 27
select select "6"
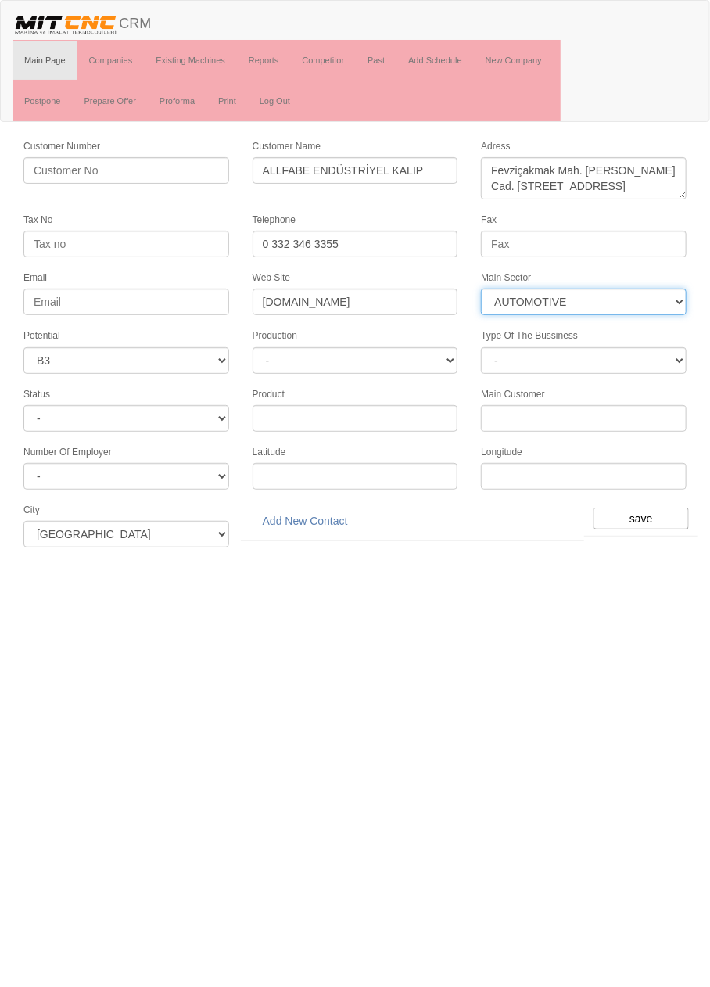
click at [657, 303] on select "- DIE MOLD MACHINERY DEFENCE ELECTRICAL COMPONENTS MEDICAL TOOL MANUFACTURING J…" at bounding box center [584, 301] width 206 height 27
click at [422, 559] on html "Toggle navigation CRM Main Page Companies Existing Machines Reports Competitor …" at bounding box center [355, 279] width 710 height 559
click at [671, 290] on select "- DIE MOLD MACHINERY DEFENCE ELECTRICAL COMPONENTS MEDICAL TOOL MANUFACTURING J…" at bounding box center [584, 301] width 206 height 27
select select "362"
click at [646, 507] on input "save" at bounding box center [640, 518] width 95 height 22
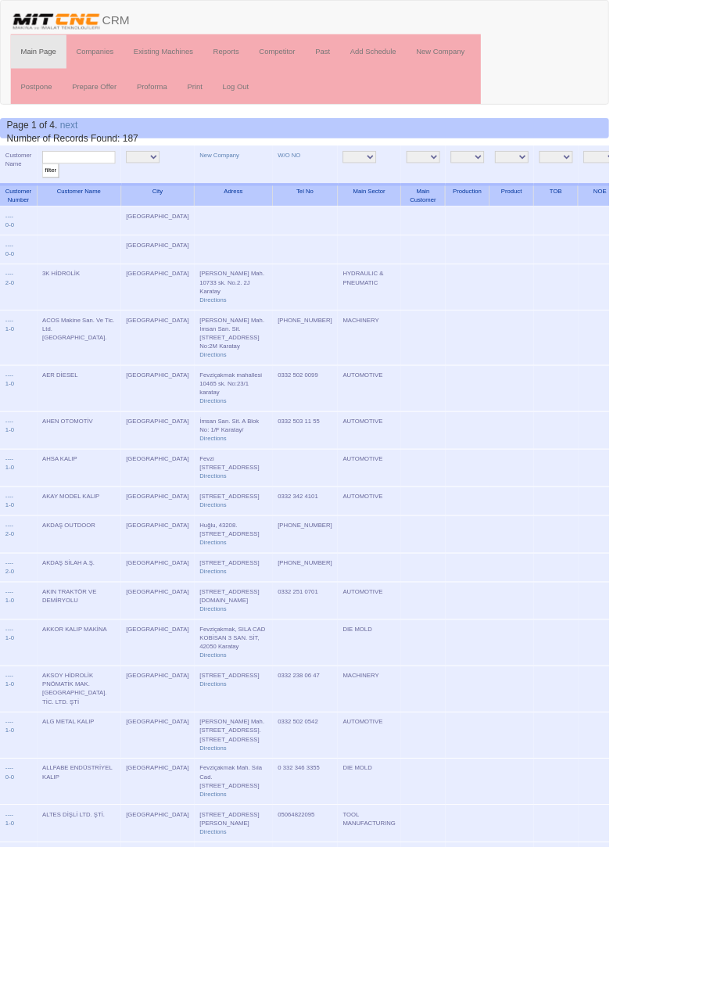
click at [110, 182] on input "text" at bounding box center [91, 183] width 85 height 15
type input "All"
click at [49, 191] on input "filter" at bounding box center [59, 199] width 20 height 16
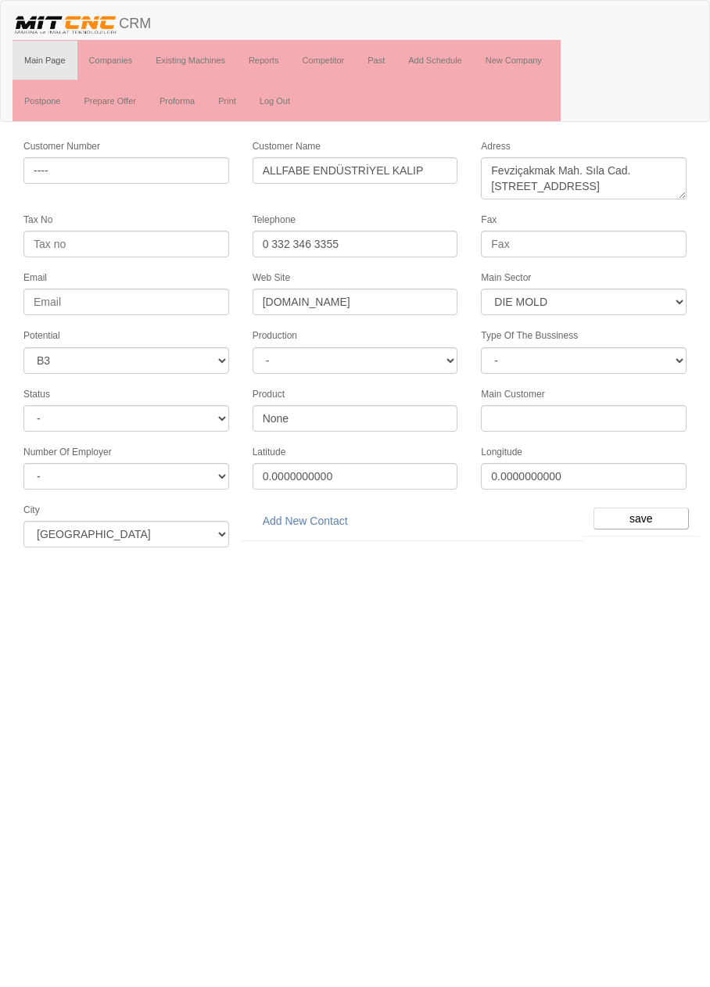
select select "362"
select select "6"
click at [331, 514] on link "Add New Contact" at bounding box center [305, 520] width 106 height 27
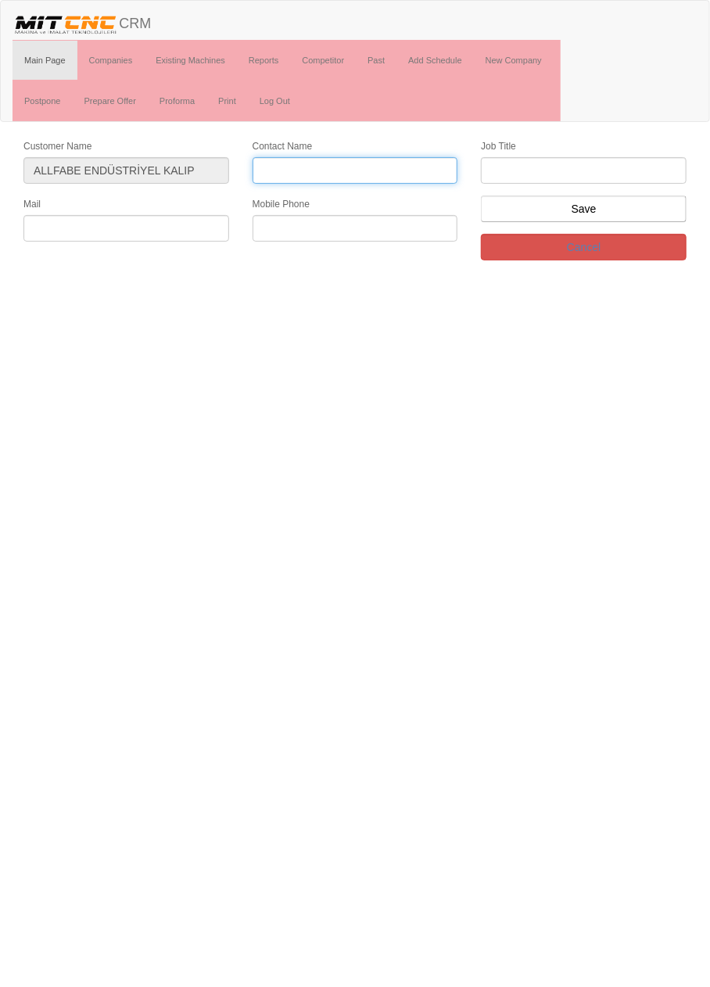
click at [397, 163] on input "Contact Name" at bounding box center [355, 170] width 206 height 27
type input "[PERSON_NAME]"
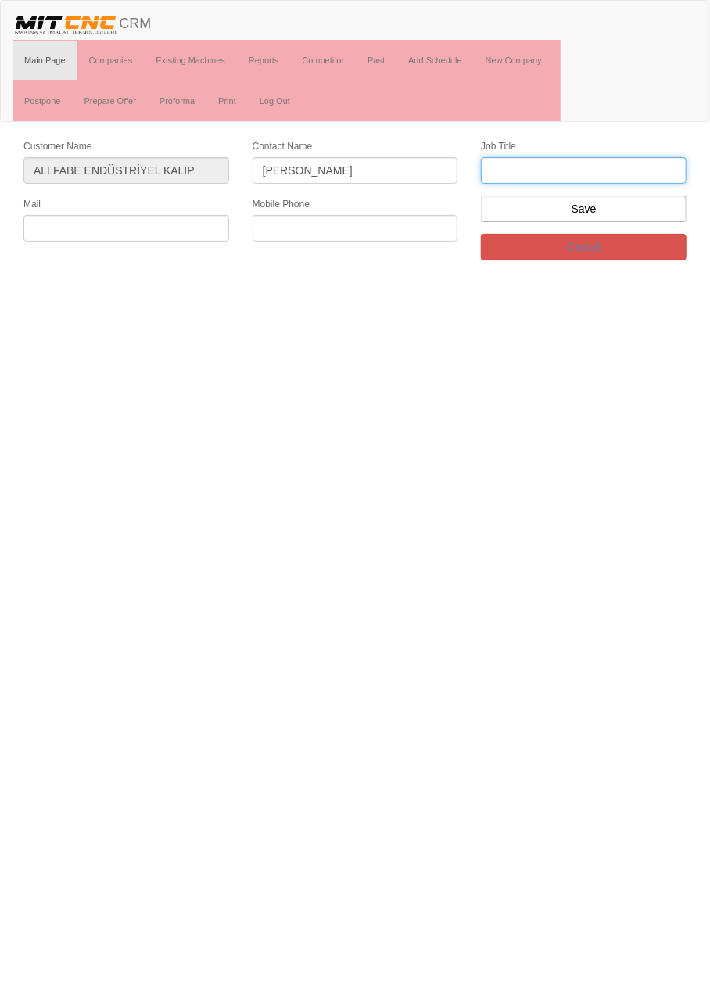
click at [668, 166] on input "text" at bounding box center [584, 170] width 206 height 27
type input "Firma Sahibi"
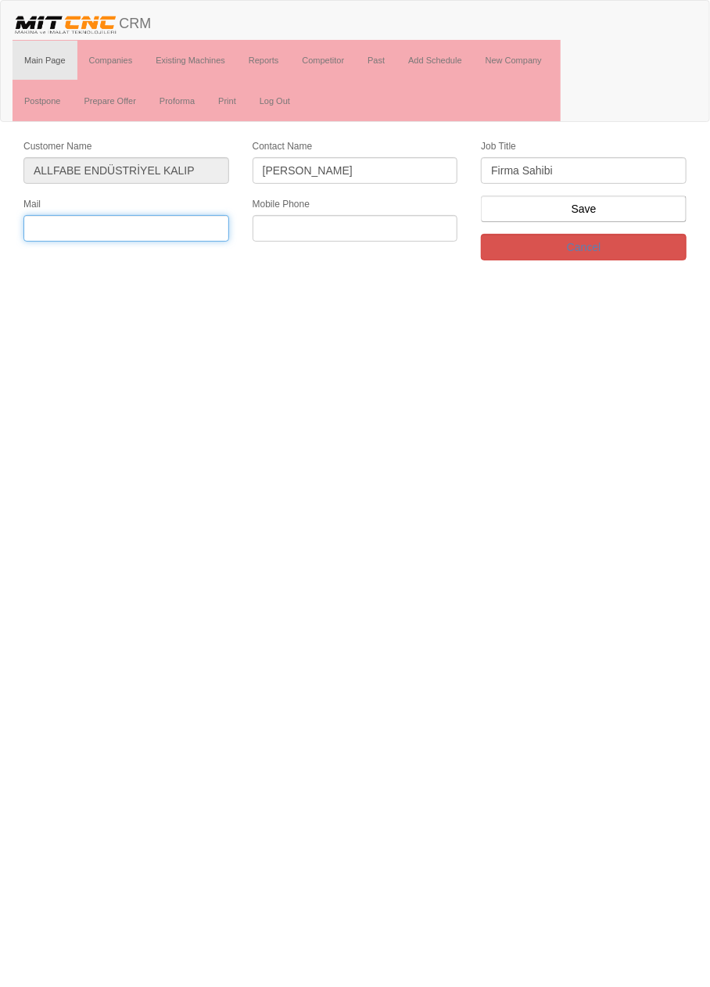
click at [188, 226] on input "text" at bounding box center [126, 228] width 206 height 27
type input "info@allfabe.com"
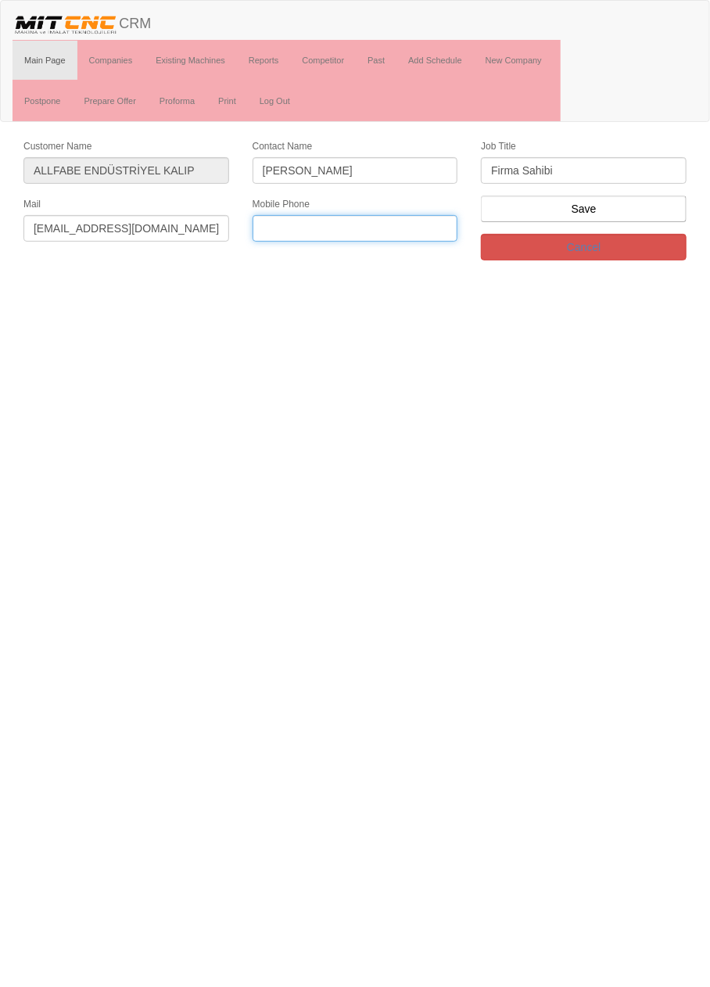
click at [402, 224] on input "text" at bounding box center [355, 228] width 206 height 27
paste input "0544 255 3223"
type input "0544 255 3223"
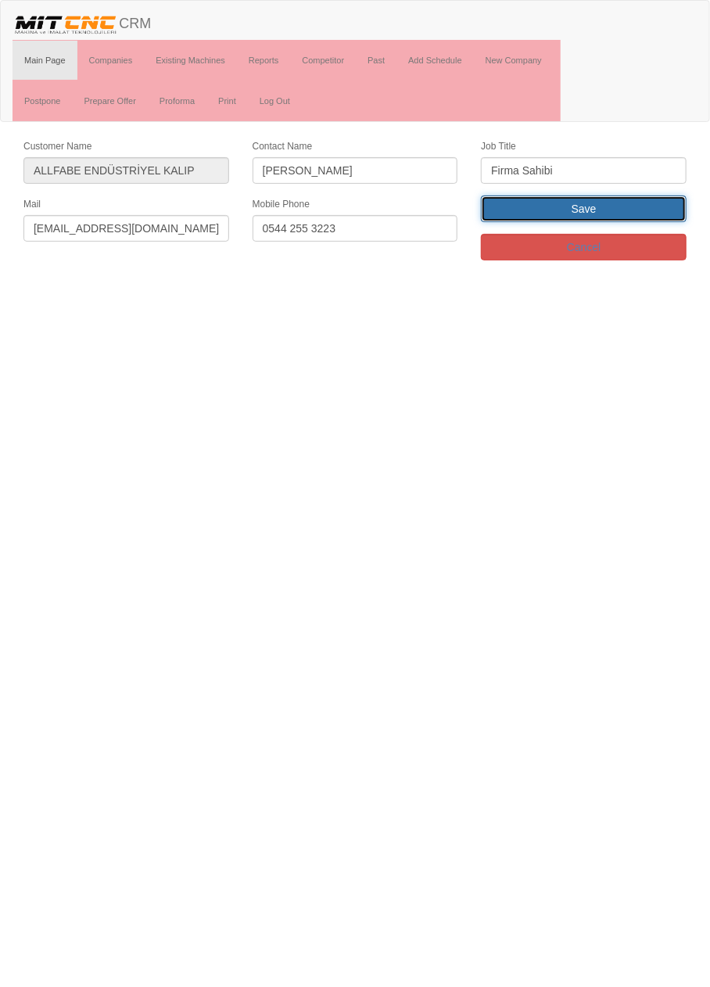
click at [645, 202] on input "Save" at bounding box center [584, 208] width 206 height 27
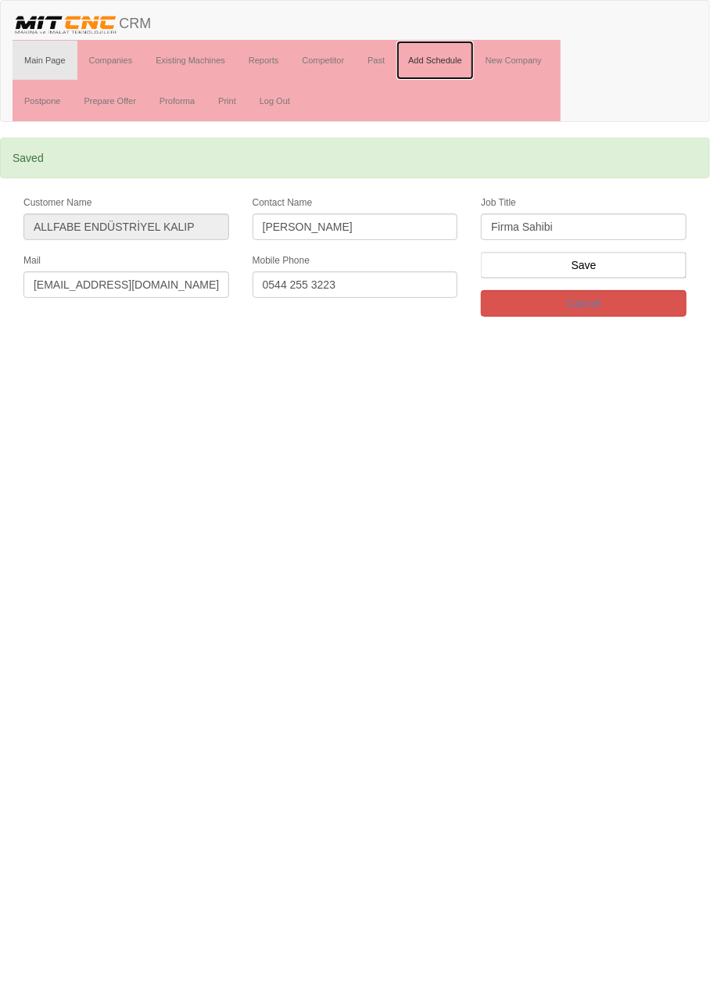
click at [460, 57] on link "Add Schedule" at bounding box center [434, 60] width 77 height 39
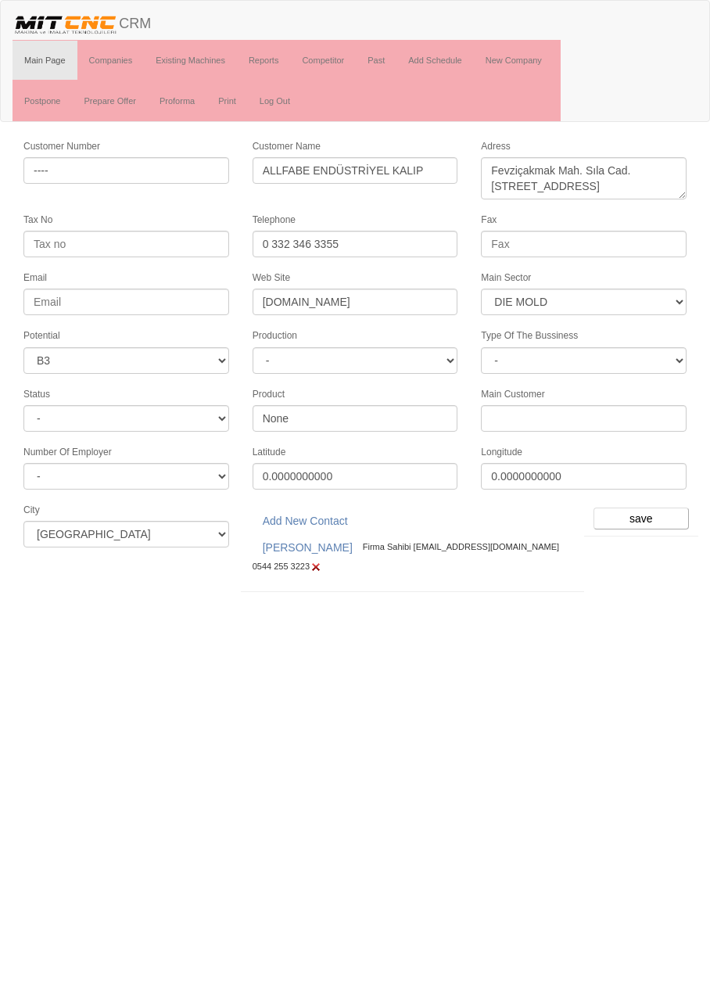
select select "362"
select select "6"
click at [650, 507] on input "save" at bounding box center [640, 518] width 95 height 22
